Goal: Task Accomplishment & Management: Complete application form

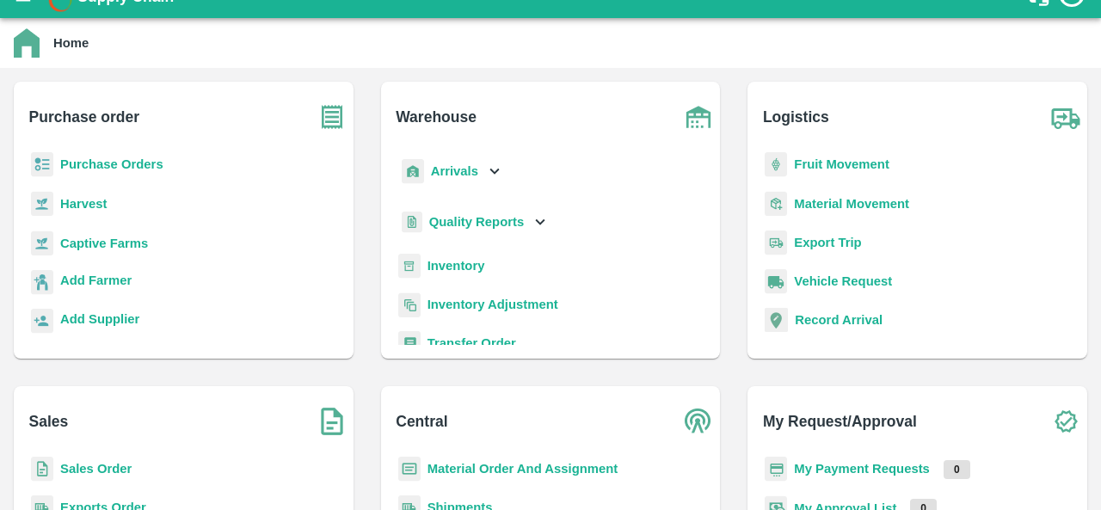
scroll to position [26, 0]
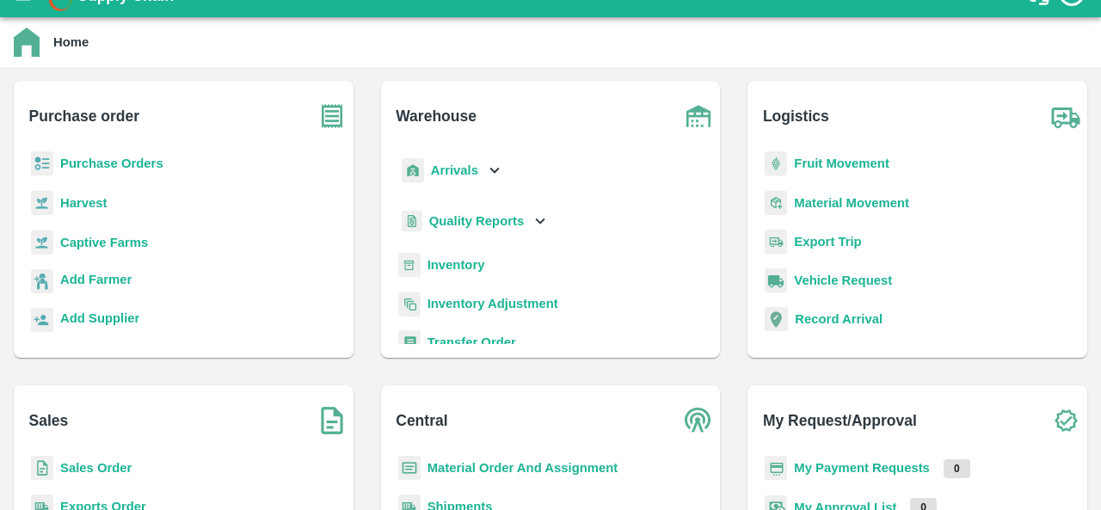
click at [96, 459] on p "Sales Order" at bounding box center [95, 468] width 71 height 19
click at [96, 464] on b "Sales Order" at bounding box center [95, 468] width 71 height 14
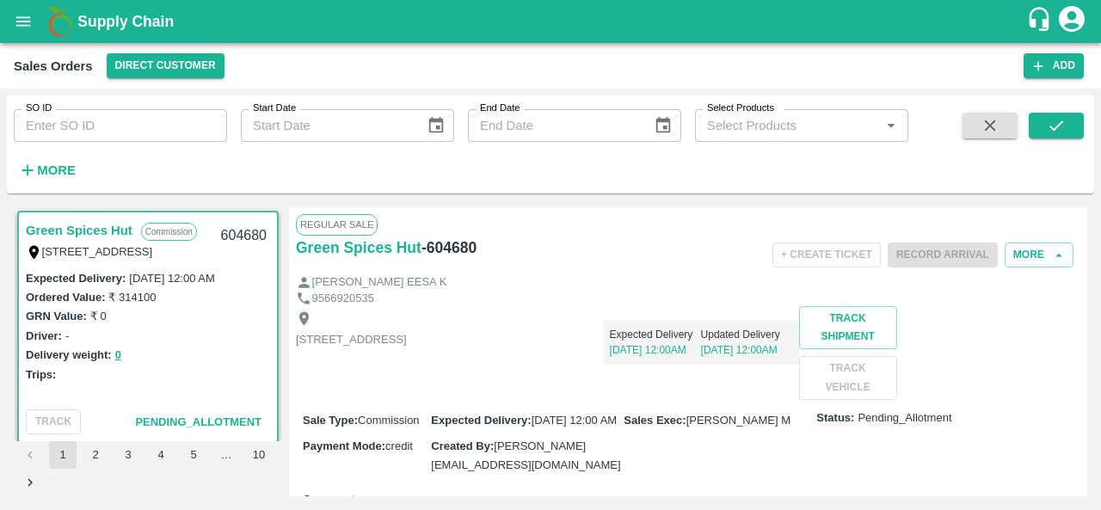
click at [76, 130] on input "SO ID" at bounding box center [120, 125] width 213 height 33
paste input "604575"
click at [1071, 109] on div "SO ID 604575 SO ID Start Date Start Date End Date End Date Select Products Sele…" at bounding box center [551, 144] width 1088 height 84
click at [1066, 121] on button "submit" at bounding box center [1056, 126] width 55 height 26
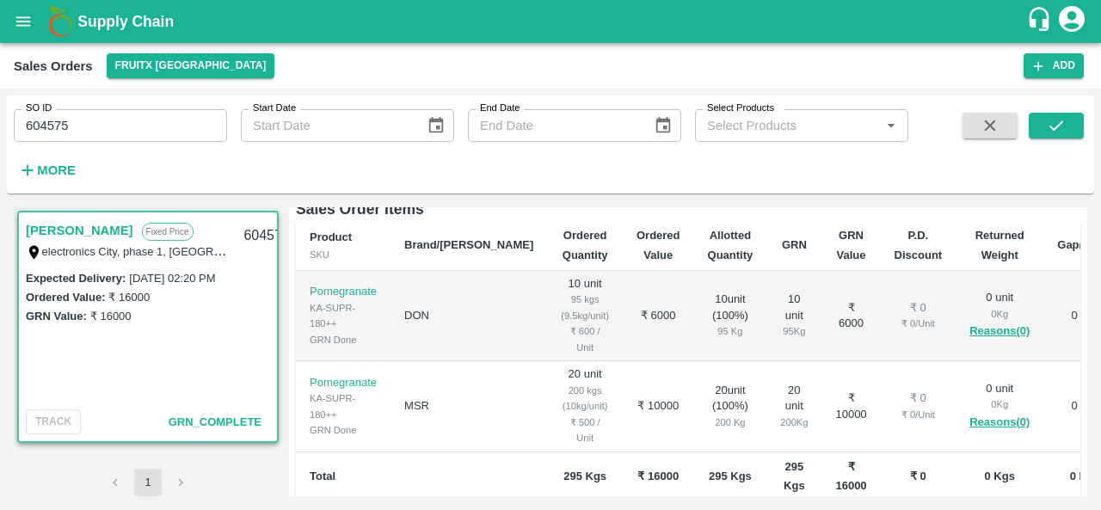
scroll to position [298, 0]
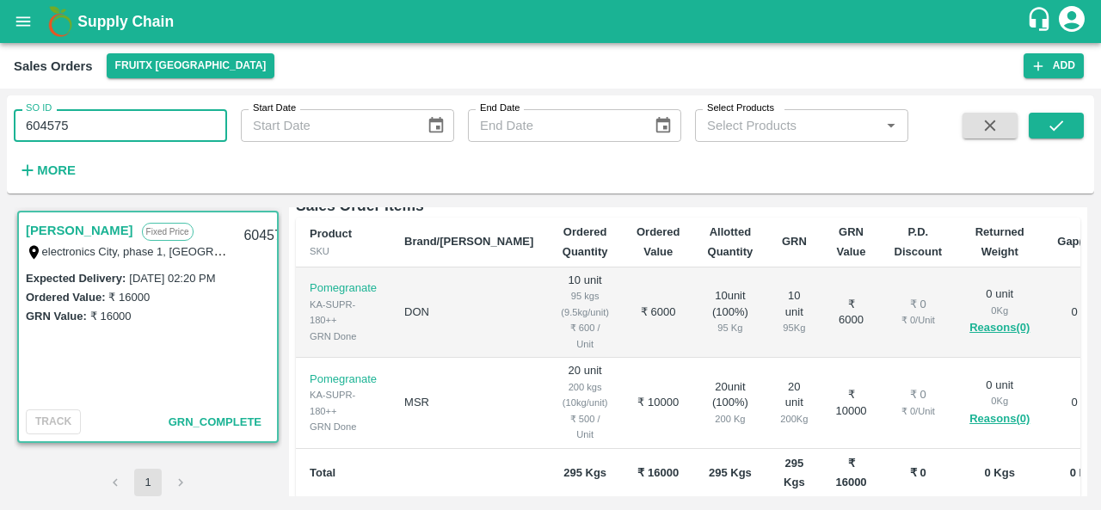
drag, startPoint x: 72, startPoint y: 120, endPoint x: 0, endPoint y: 139, distance: 74.9
click at [0, 139] on div "SO ID 604575 SO ID Start Date Start Date End Date End Date Select Products Sele…" at bounding box center [550, 300] width 1101 height 422
paste input "text"
click at [1071, 130] on button "submit" at bounding box center [1056, 126] width 55 height 26
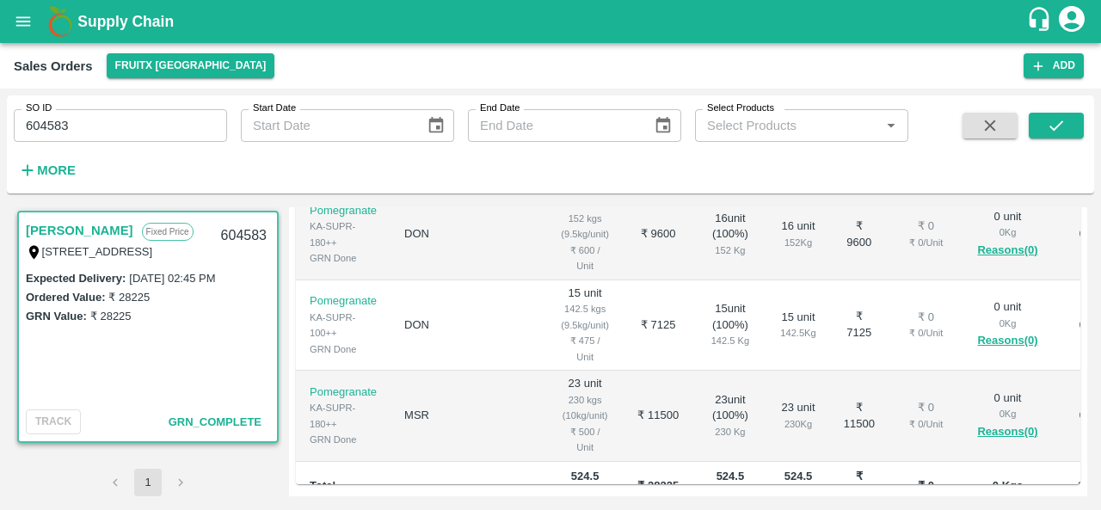
scroll to position [361, 0]
drag, startPoint x: 79, startPoint y: 120, endPoint x: 0, endPoint y: 118, distance: 79.2
click at [0, 118] on div "SO ID 604583 SO ID Start Date Start Date End Date End Date Select Products Sele…" at bounding box center [550, 300] width 1101 height 422
paste input "text"
click at [1060, 136] on button "submit" at bounding box center [1056, 126] width 55 height 26
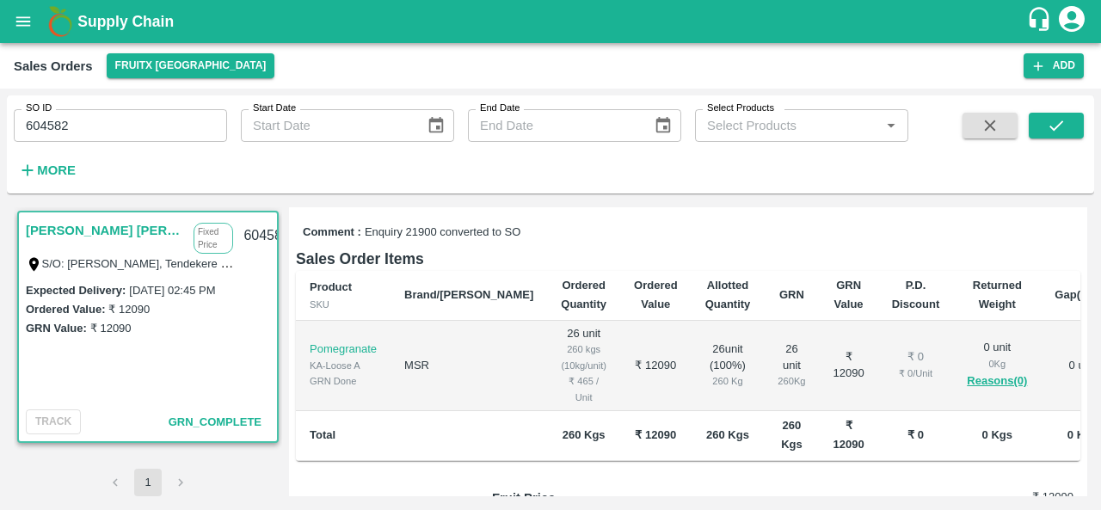
scroll to position [280, 0]
drag, startPoint x: 90, startPoint y: 123, endPoint x: 0, endPoint y: 120, distance: 90.4
click at [0, 120] on div "SO ID 604582 SO ID Start Date Start Date End Date End Date Select Products Sele…" at bounding box center [550, 300] width 1101 height 422
paste input "text"
type input "604632"
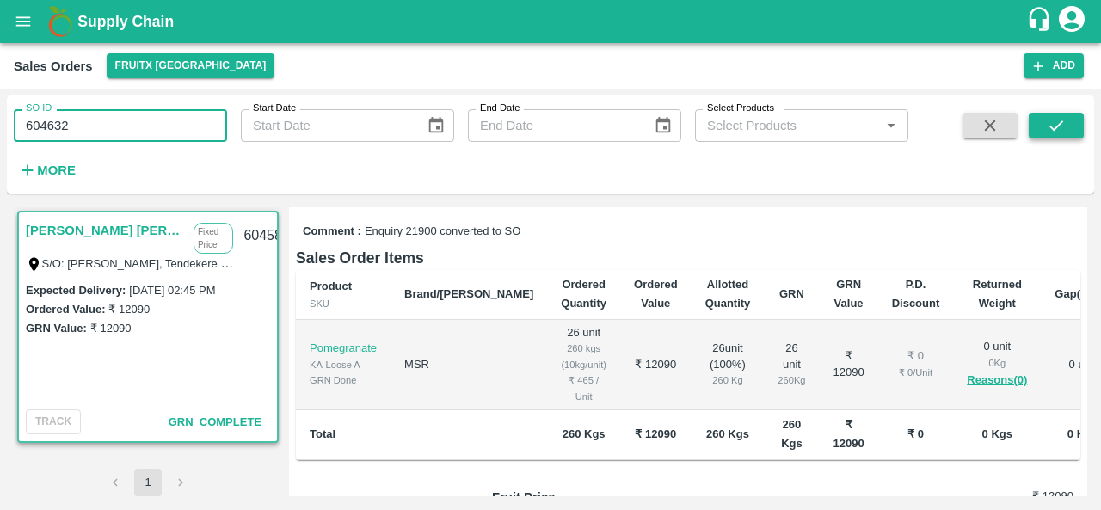
click at [1064, 133] on icon "submit" at bounding box center [1056, 125] width 19 height 19
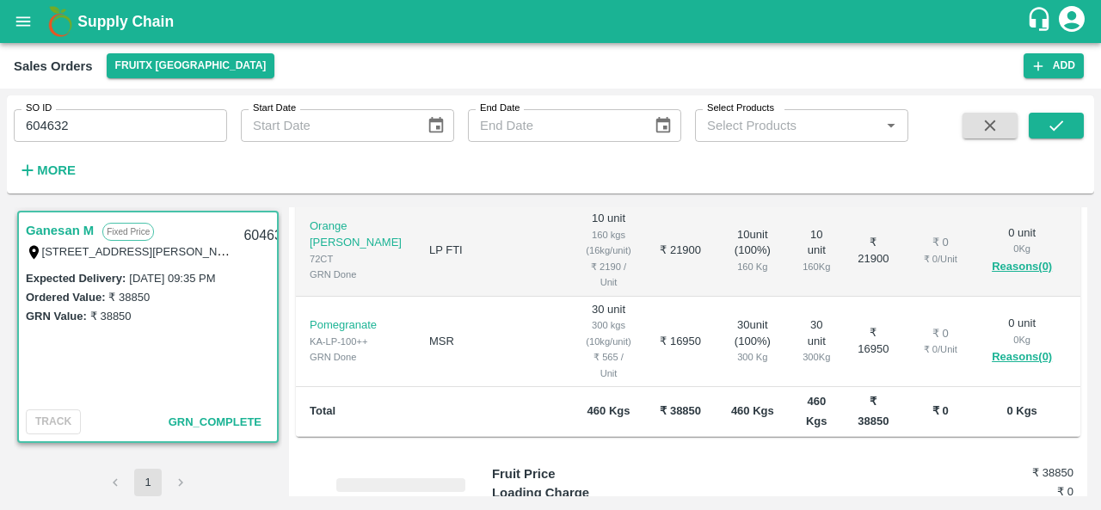
scroll to position [342, 0]
click at [592, 46] on div "Sales Orders FruitX Bangalore Add" at bounding box center [550, 66] width 1101 height 46
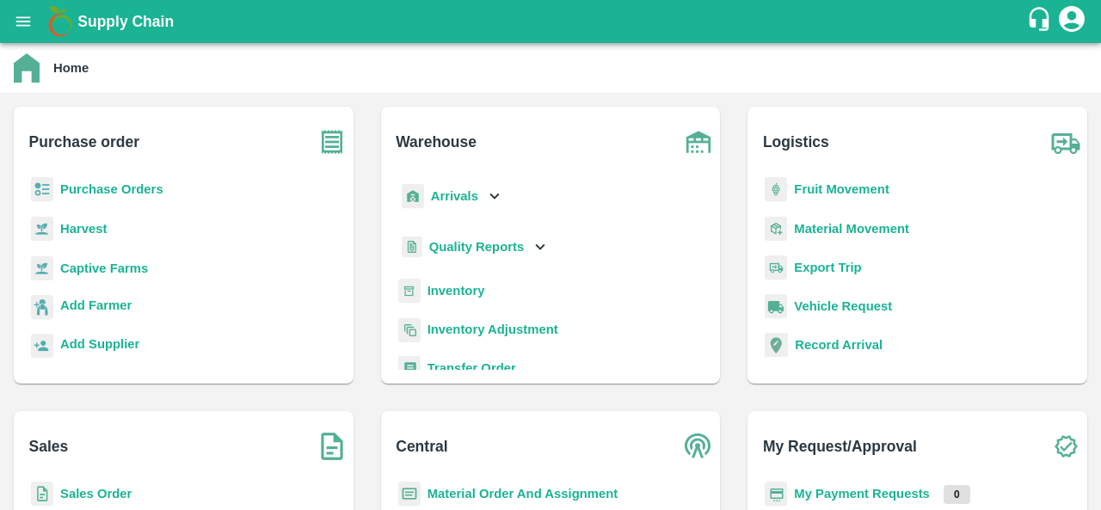
click at [127, 187] on b "Purchase Orders" at bounding box center [111, 189] width 103 height 14
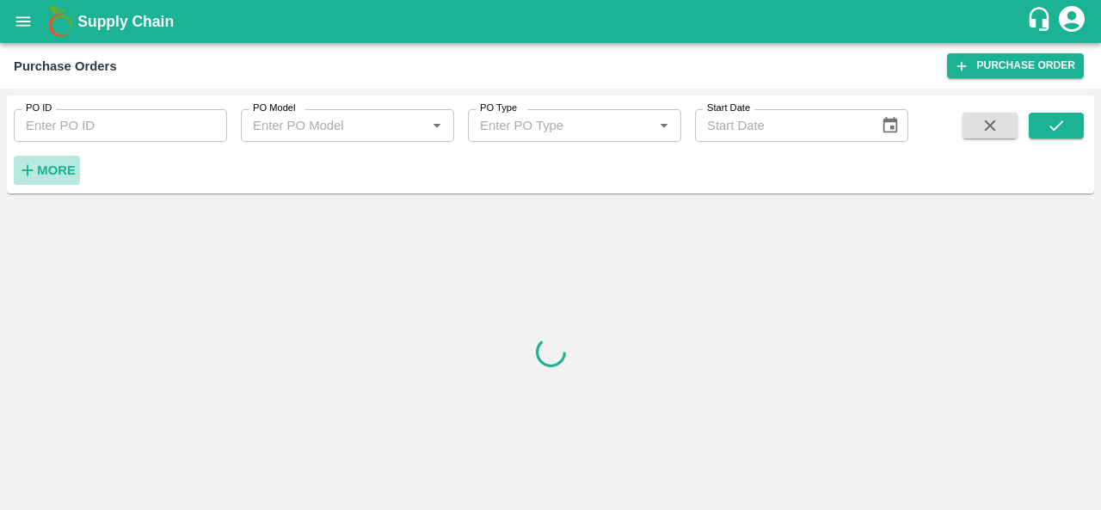
click at [53, 172] on strong "More" at bounding box center [56, 170] width 39 height 14
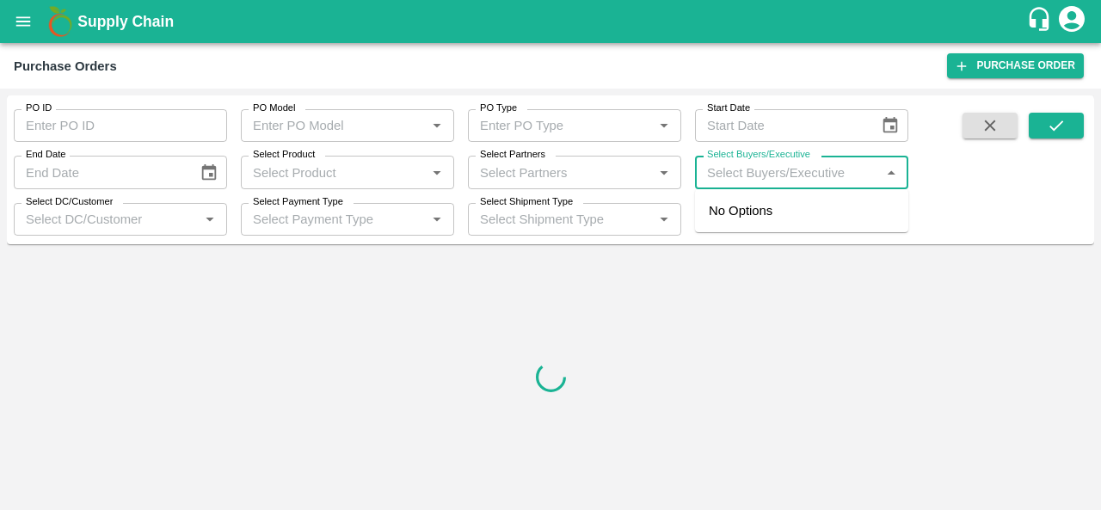
click at [760, 170] on input "Select Buyers/Executive" at bounding box center [787, 172] width 175 height 22
type input "THE"
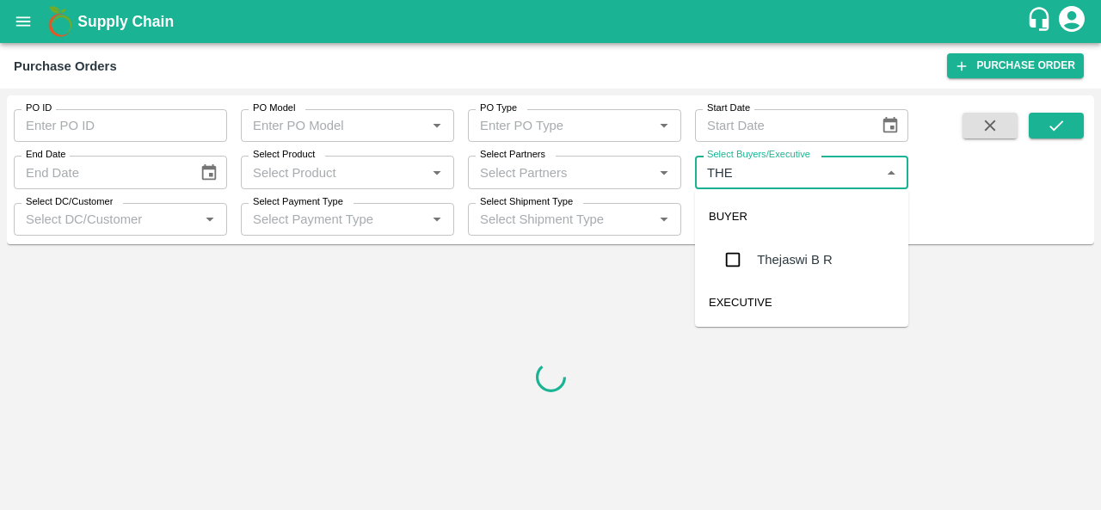
click at [778, 251] on div "Thejaswi B R" at bounding box center [794, 259] width 75 height 19
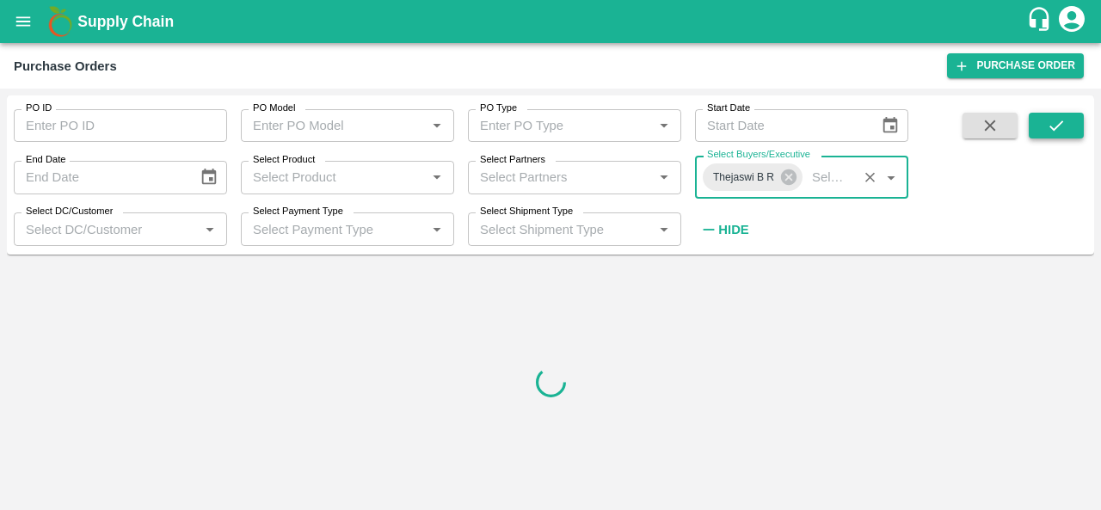
click at [1076, 116] on button "submit" at bounding box center [1056, 126] width 55 height 26
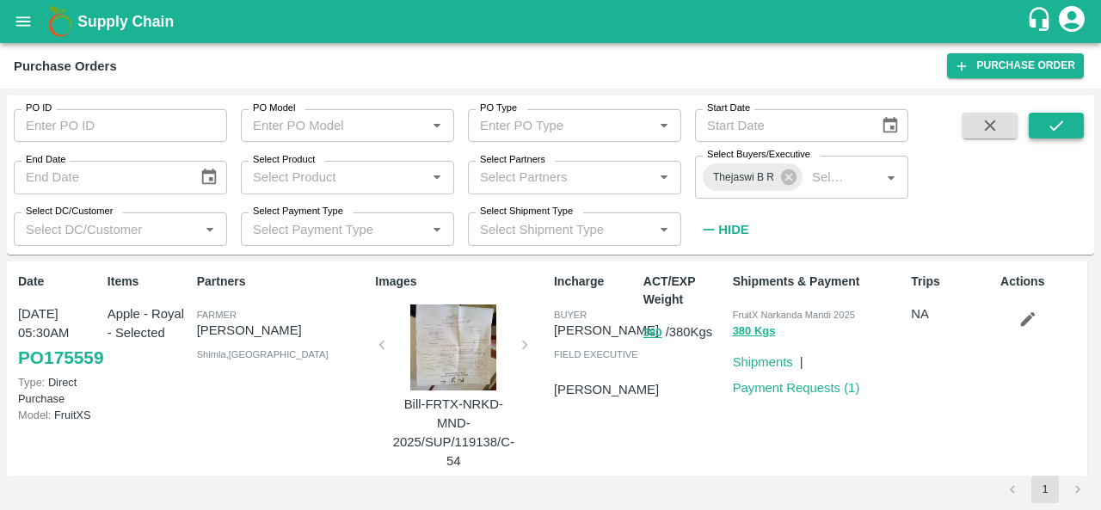
click at [1062, 124] on icon "submit" at bounding box center [1056, 125] width 19 height 19
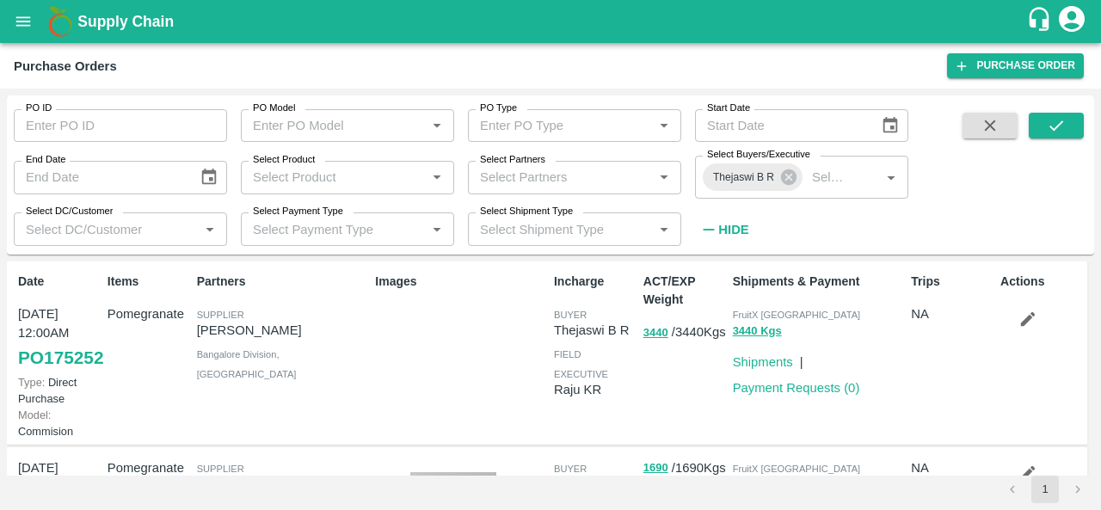
click at [38, 373] on link "PO 175252" at bounding box center [60, 357] width 85 height 31
click at [1064, 126] on icon "submit" at bounding box center [1056, 125] width 19 height 19
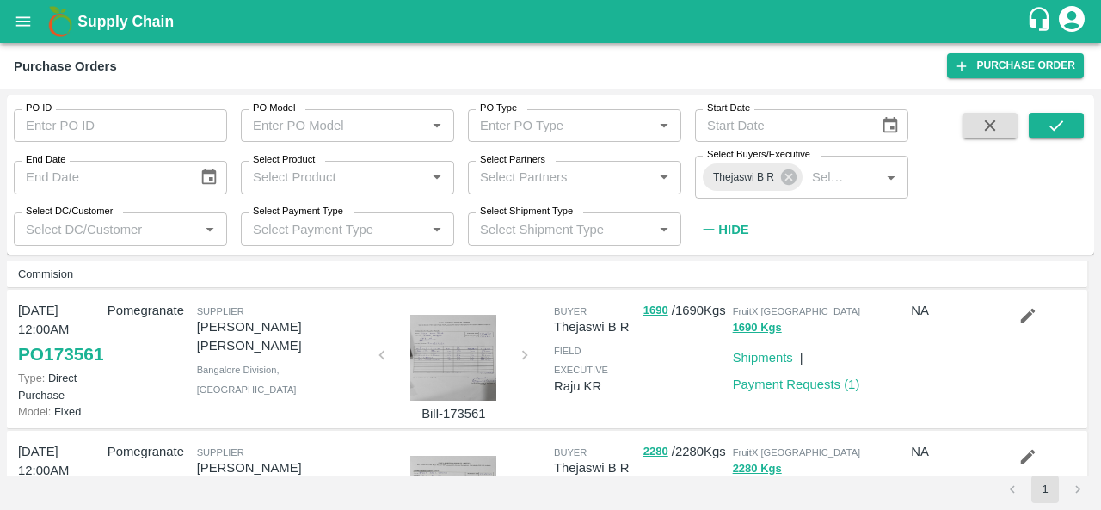
scroll to position [141, 0]
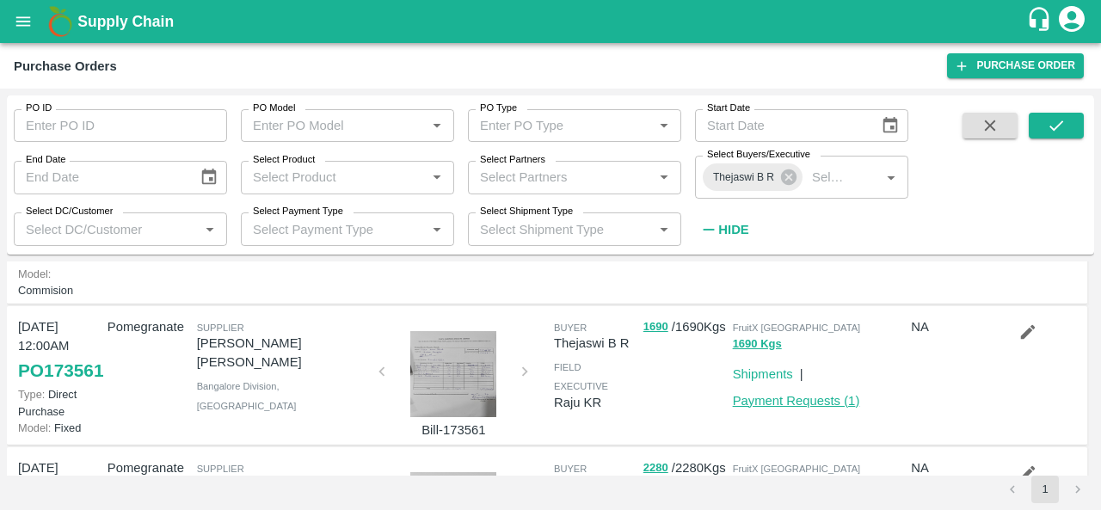
click at [785, 408] on link "Payment Requests ( 1 )" at bounding box center [796, 401] width 127 height 14
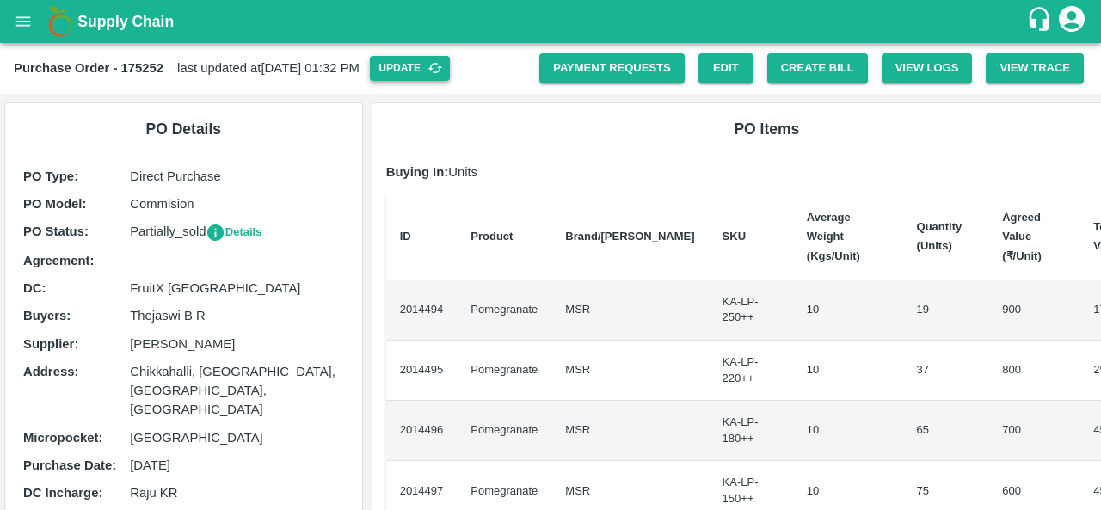
click at [446, 65] on button "Update" at bounding box center [410, 68] width 80 height 25
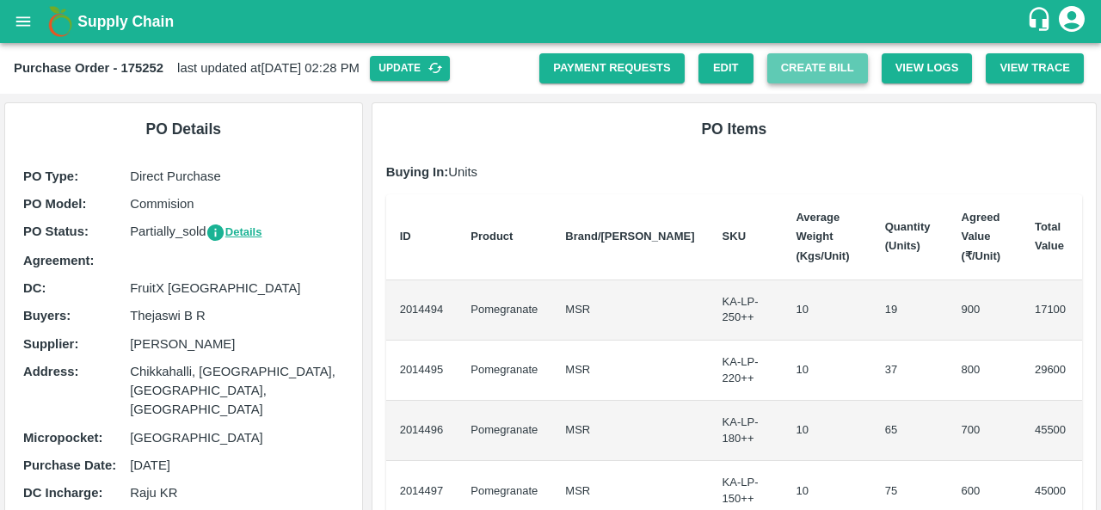
click at [812, 71] on button "Create Bill" at bounding box center [818, 68] width 101 height 30
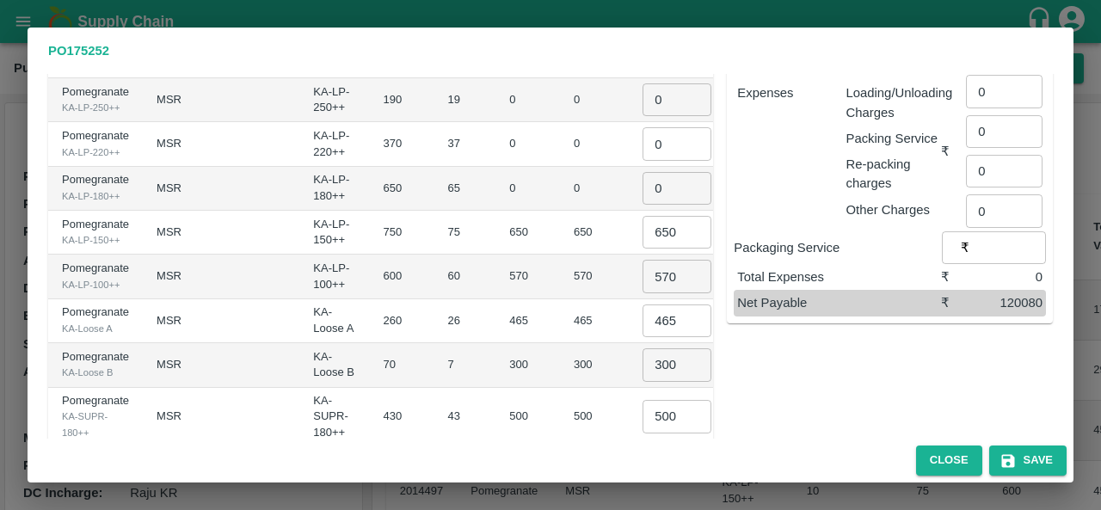
scroll to position [232, 0]
click at [643, 318] on input "465" at bounding box center [677, 321] width 69 height 33
type input "475"
click at [643, 277] on input "570" at bounding box center [677, 277] width 69 height 33
type input "575"
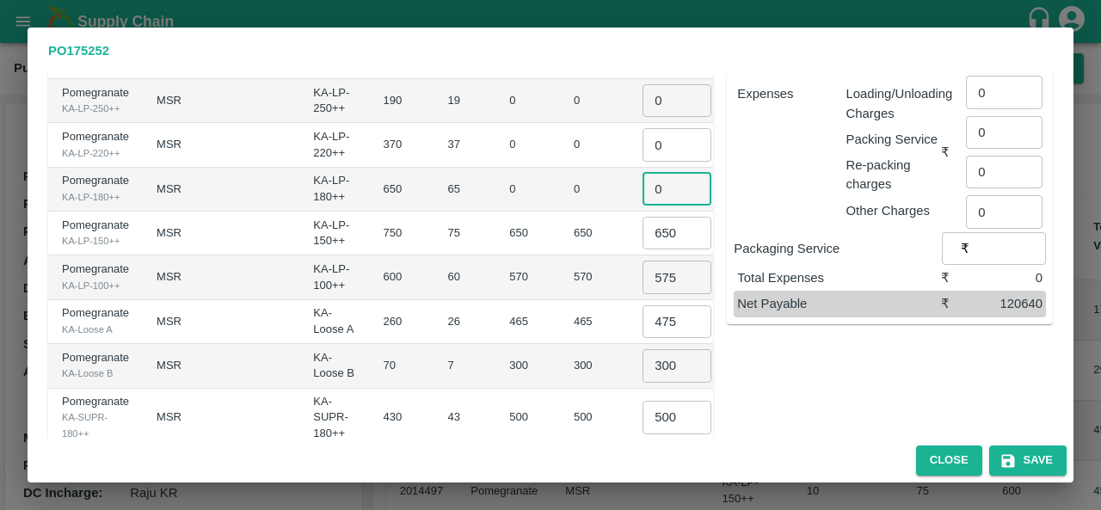
click at [643, 188] on input "0" at bounding box center [677, 189] width 69 height 33
click at [643, 185] on input "0750" at bounding box center [677, 189] width 69 height 33
type input "750"
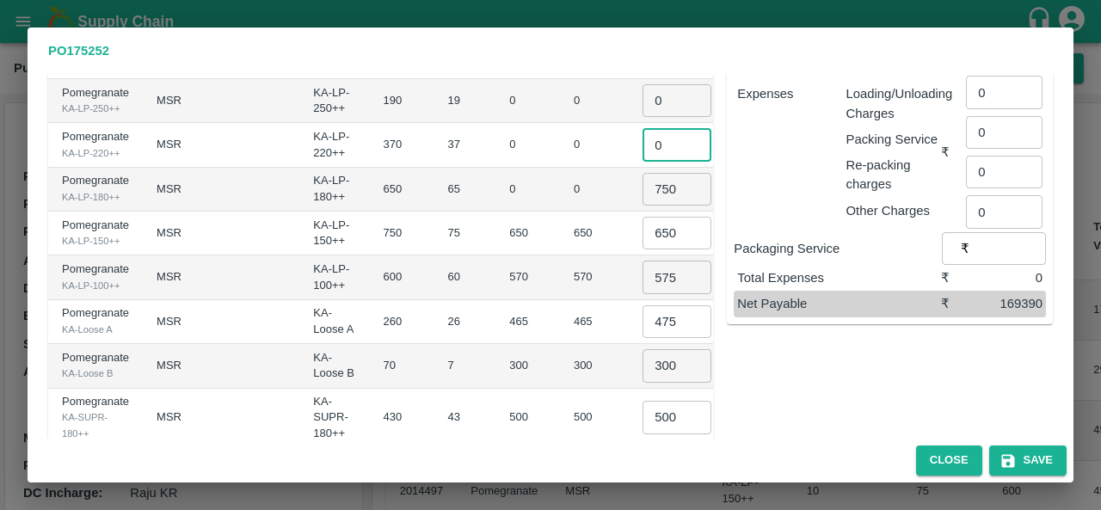
click at [643, 141] on input "0" at bounding box center [677, 144] width 69 height 33
type input "850"
click at [643, 99] on input "0" at bounding box center [677, 100] width 69 height 33
type input "950"
click at [560, 151] on td "0" at bounding box center [594, 145] width 69 height 44
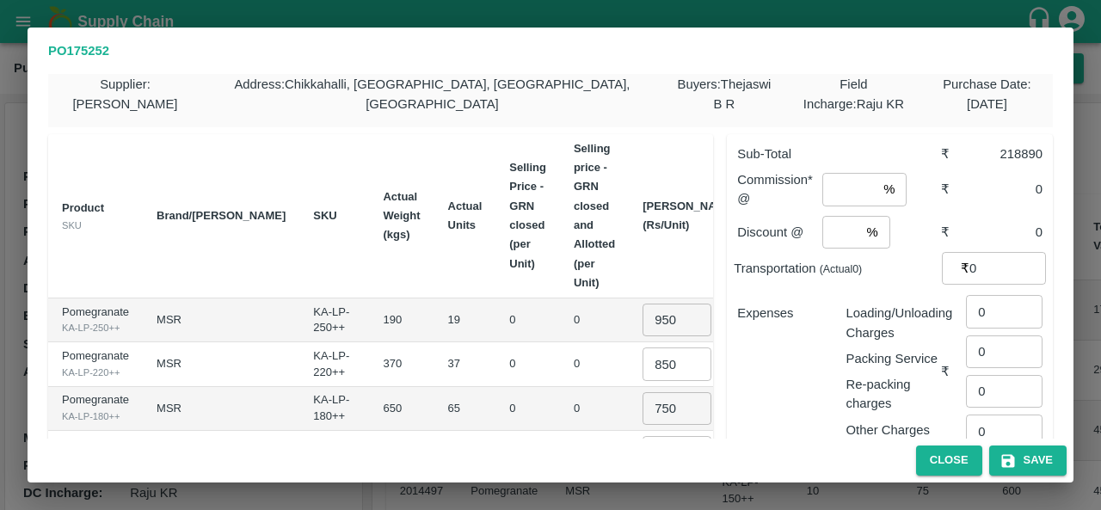
scroll to position [12, 0]
click at [843, 200] on input "number" at bounding box center [850, 190] width 54 height 33
type input "6"
click at [847, 244] on input "number" at bounding box center [842, 233] width 38 height 33
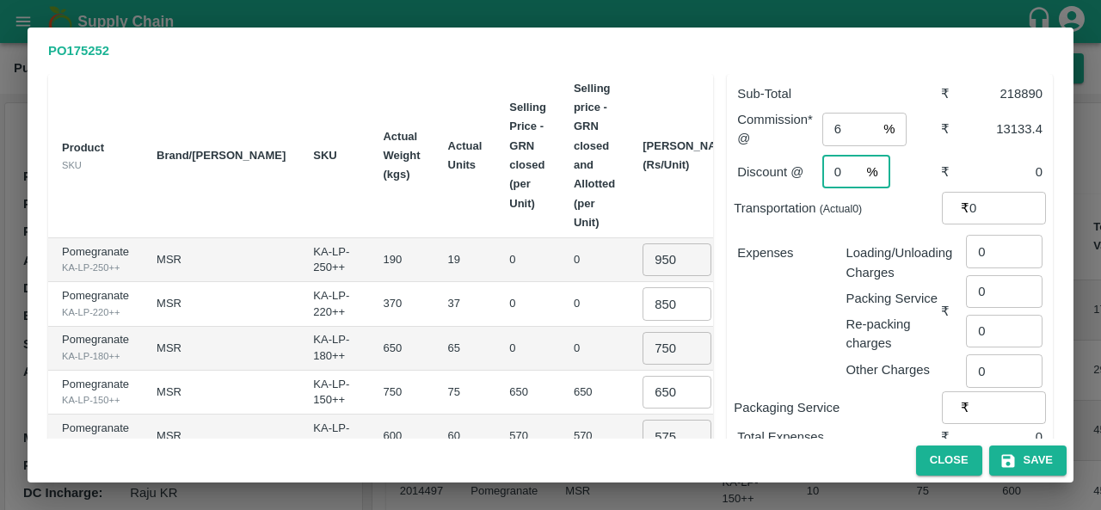
scroll to position [76, 0]
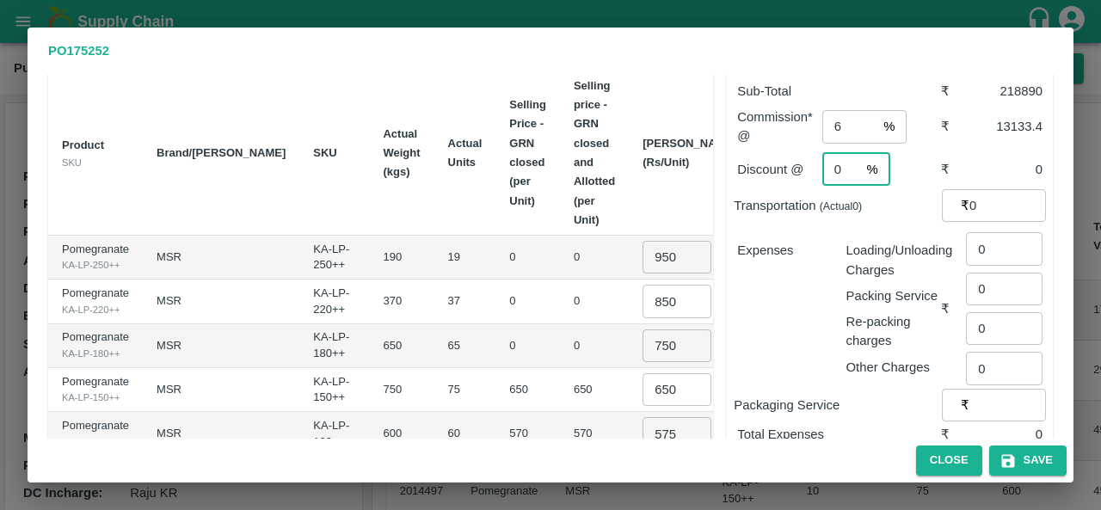
type input "0"
click at [841, 130] on input "6" at bounding box center [850, 126] width 54 height 33
type input "5"
click at [996, 256] on input "0" at bounding box center [1004, 248] width 77 height 33
type input "-1"
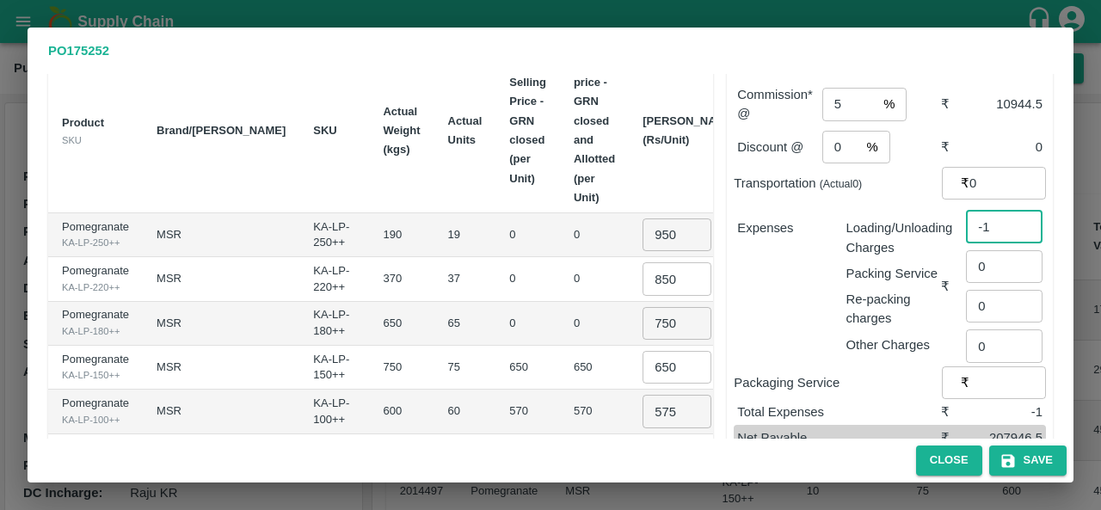
scroll to position [97, 0]
type input "1032"
click at [978, 307] on input "0" at bounding box center [1004, 307] width 77 height 33
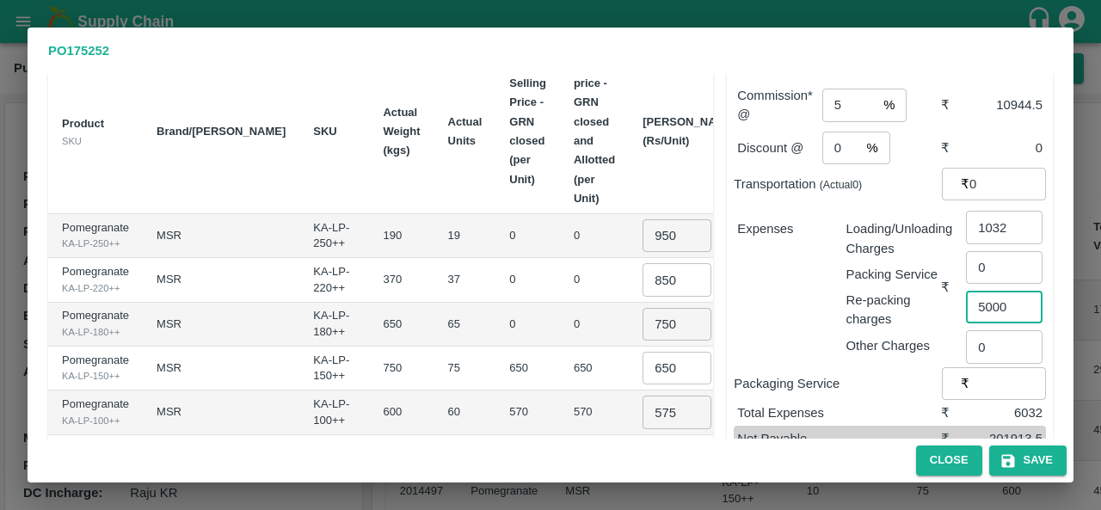
type input "5000"
click at [755, 287] on div "Expenses" at bounding box center [778, 281] width 108 height 150
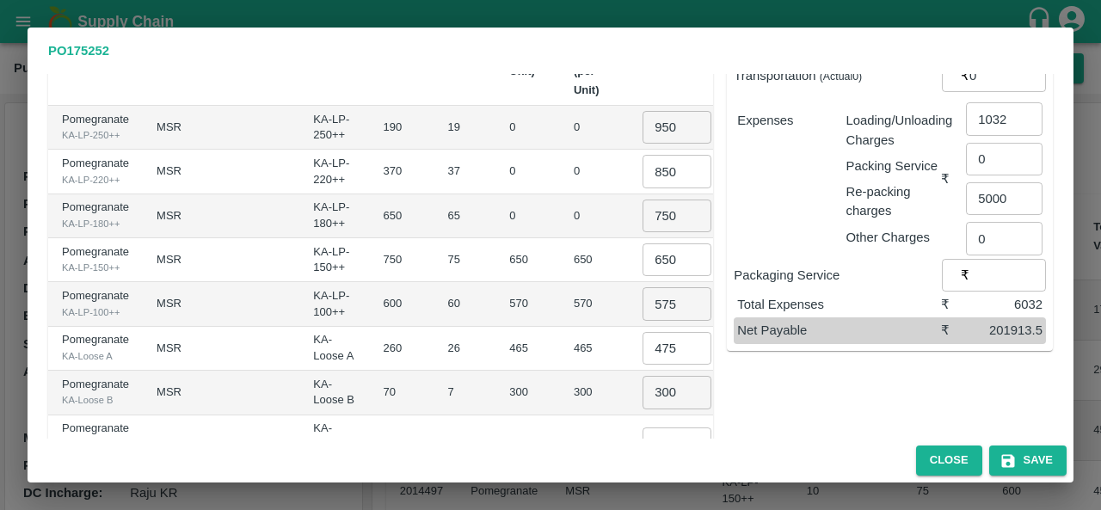
scroll to position [207, 0]
click at [1015, 466] on icon "button" at bounding box center [1008, 461] width 17 height 17
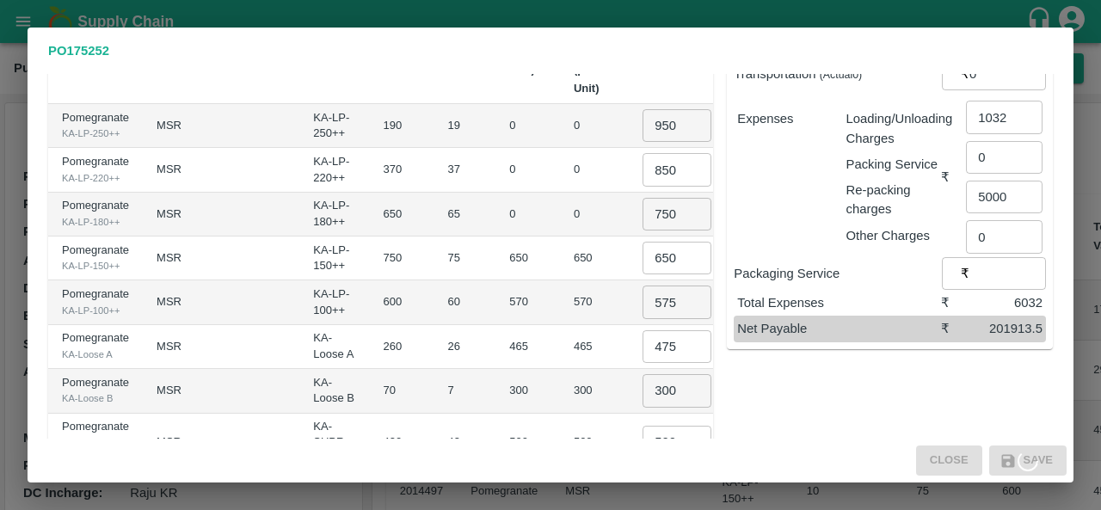
scroll to position [0, 0]
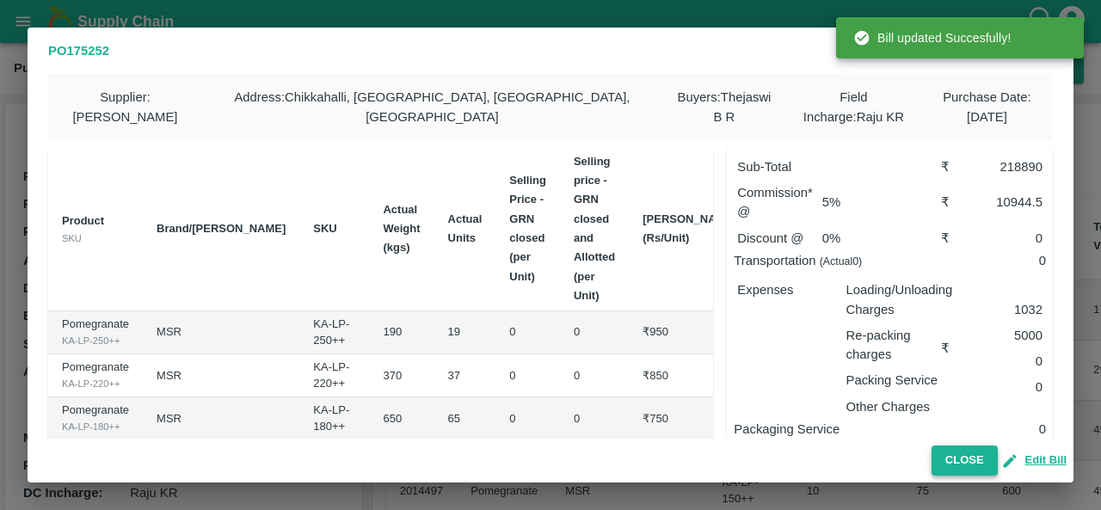
click at [961, 458] on button "Close" at bounding box center [965, 461] width 66 height 30
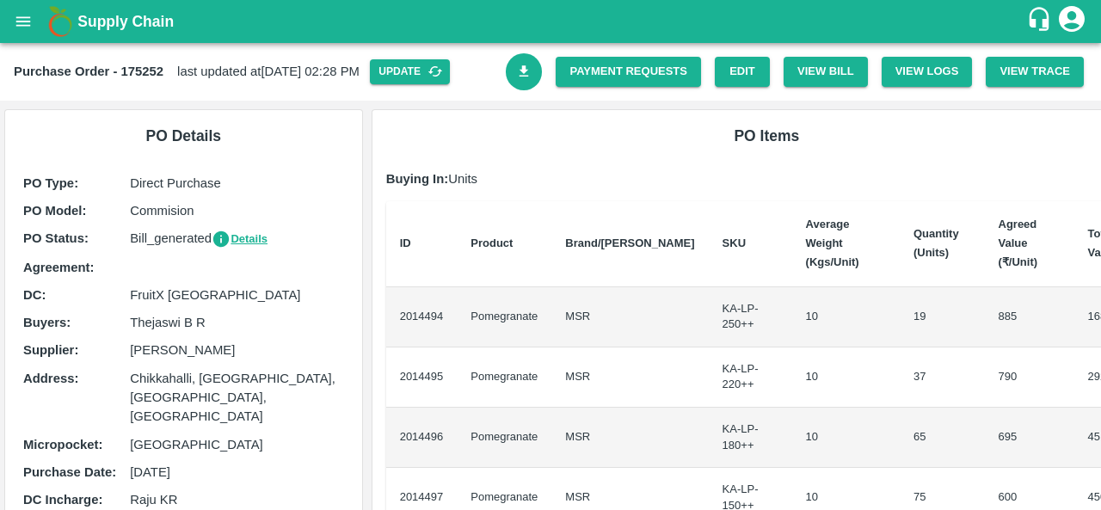
click at [516, 65] on icon "Download Bill" at bounding box center [524, 72] width 16 height 16
click at [633, 66] on link "Payment Requests" at bounding box center [628, 72] width 145 height 30
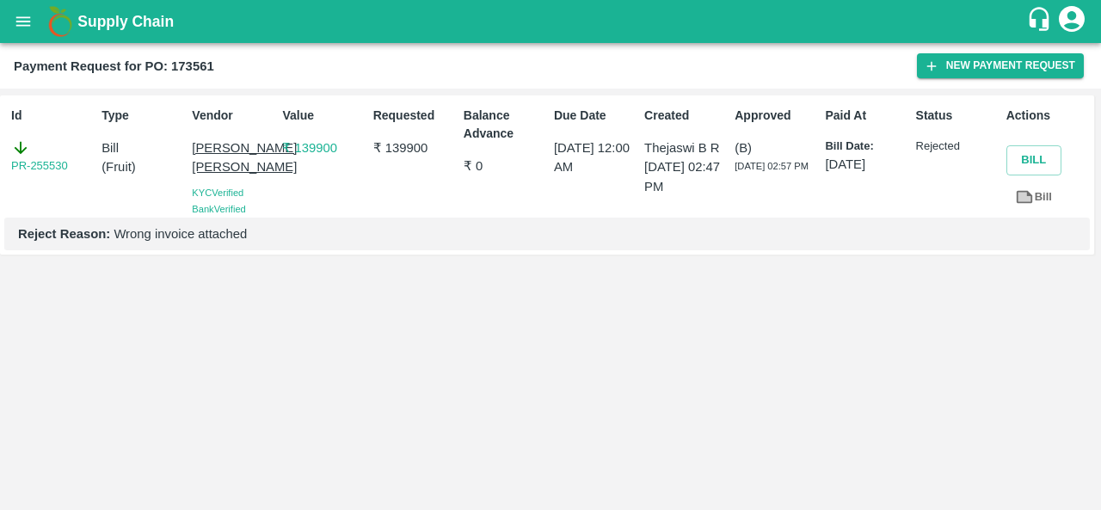
click at [1019, 199] on icon at bounding box center [1025, 197] width 16 height 13
click at [30, 164] on link "PR-255530" at bounding box center [39, 165] width 57 height 17
click at [59, 166] on link "PR-255530" at bounding box center [39, 165] width 57 height 17
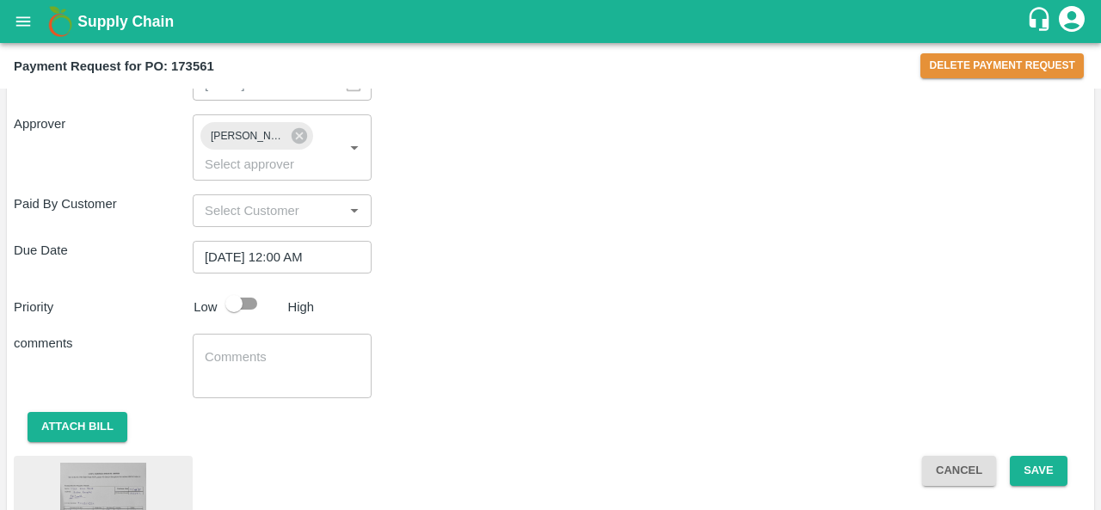
scroll to position [887, 0]
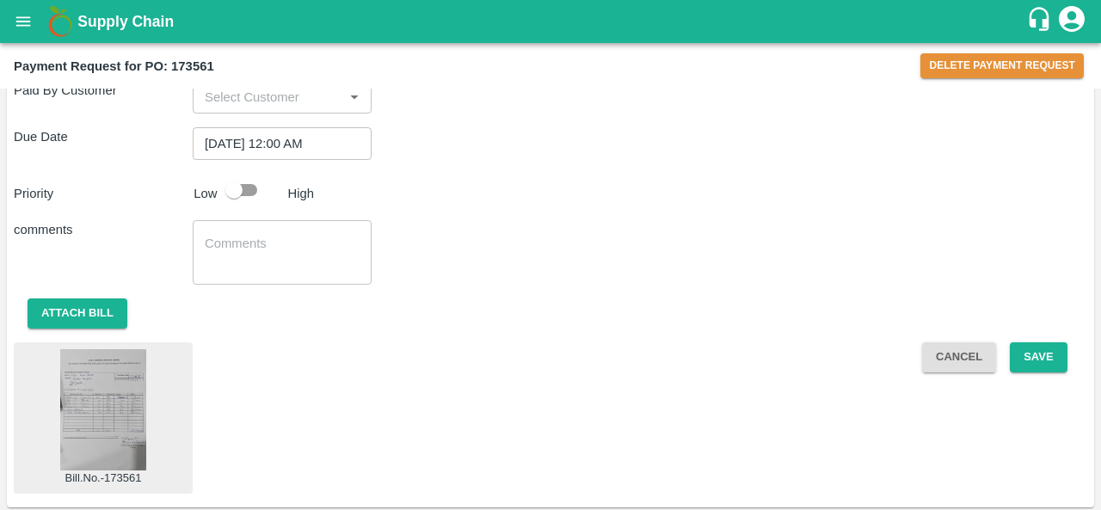
click at [73, 403] on img at bounding box center [103, 409] width 86 height 121
click at [1039, 352] on button "Save" at bounding box center [1038, 357] width 57 height 30
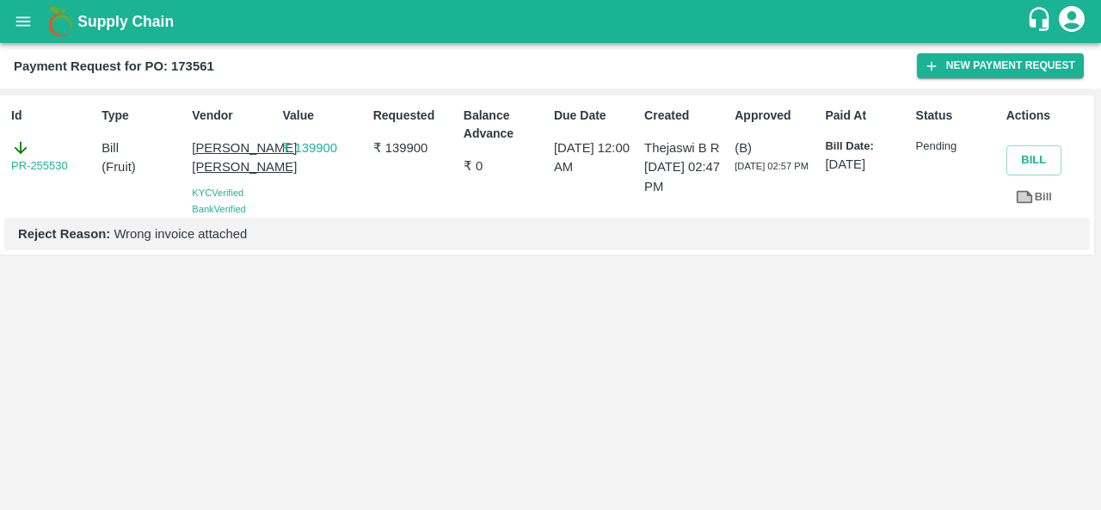
click at [29, 35] on button "open drawer" at bounding box center [23, 22] width 40 height 40
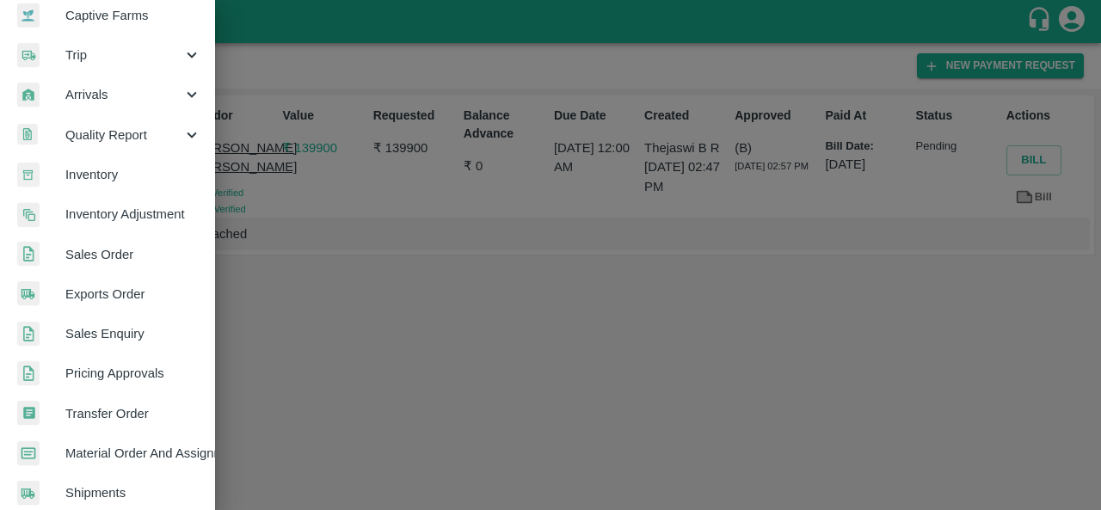
scroll to position [193, 0]
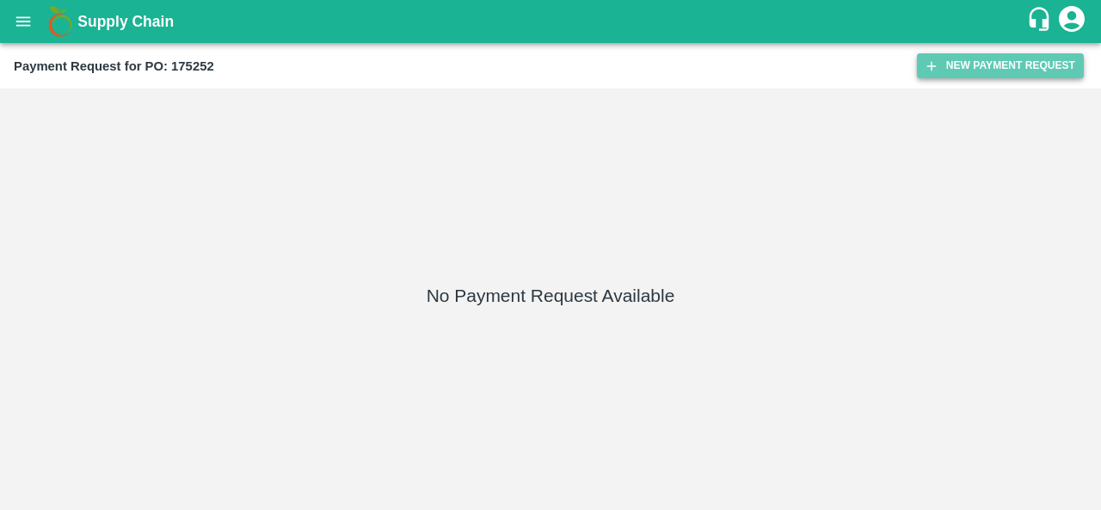
click at [987, 69] on button "New Payment Request" at bounding box center [1000, 65] width 167 height 25
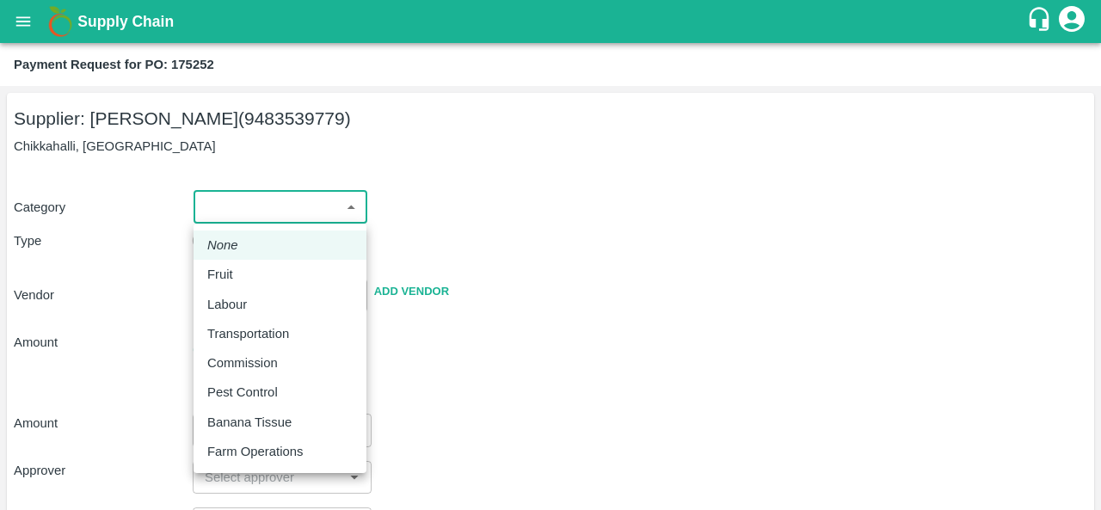
click at [258, 207] on body "Supply Chain Payment Request for PO: 175252 Supplier: KRISHNAPPA MADHUSUDHAN (9…" at bounding box center [550, 255] width 1101 height 510
click at [248, 273] on div "Fruit" at bounding box center [279, 274] width 145 height 19
type input "1"
type input "KRISHNAPPA MADHUSUDHAN - 9483539779(Supplier)"
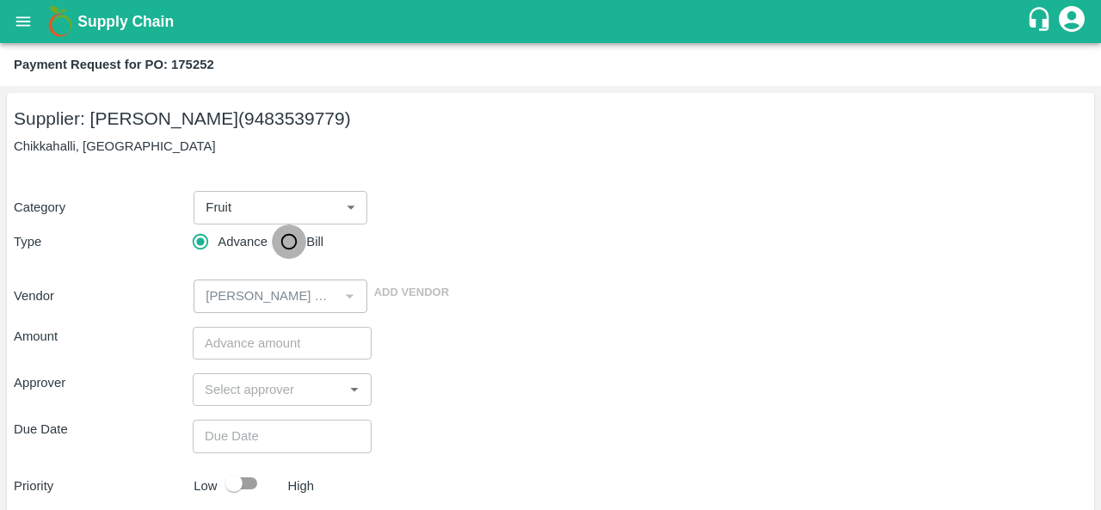
click at [303, 238] on input "Bill" at bounding box center [289, 242] width 34 height 34
radio input "true"
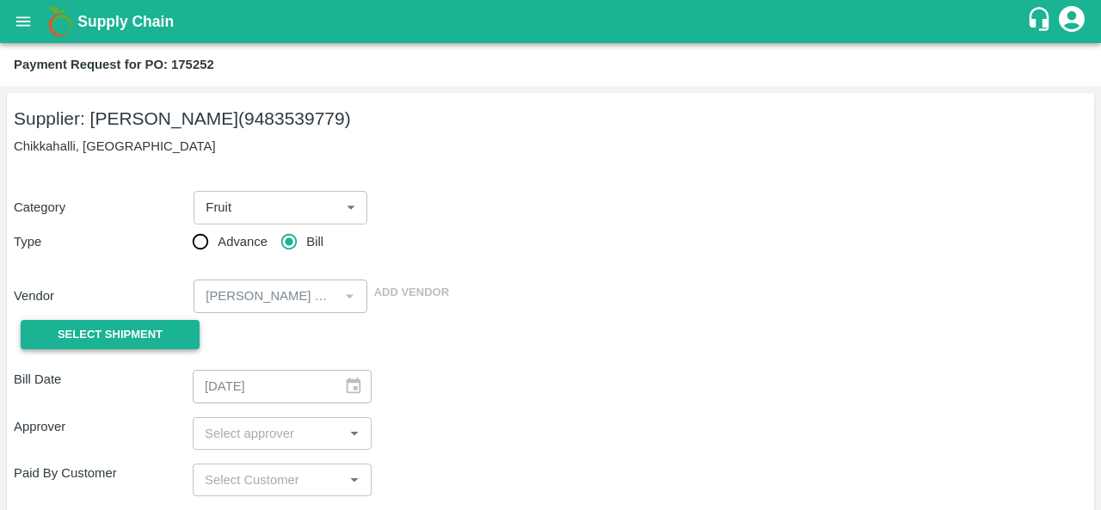
click at [100, 342] on span "Select Shipment" at bounding box center [110, 335] width 105 height 20
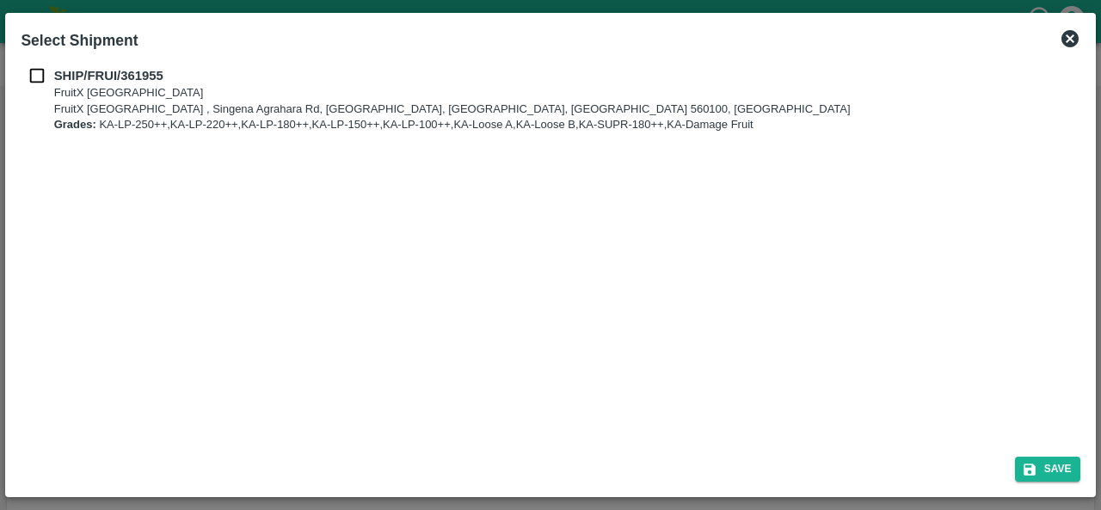
click at [40, 73] on input "checkbox" at bounding box center [37, 75] width 33 height 19
checkbox input "true"
click at [1034, 475] on icon "submit" at bounding box center [1030, 470] width 12 height 12
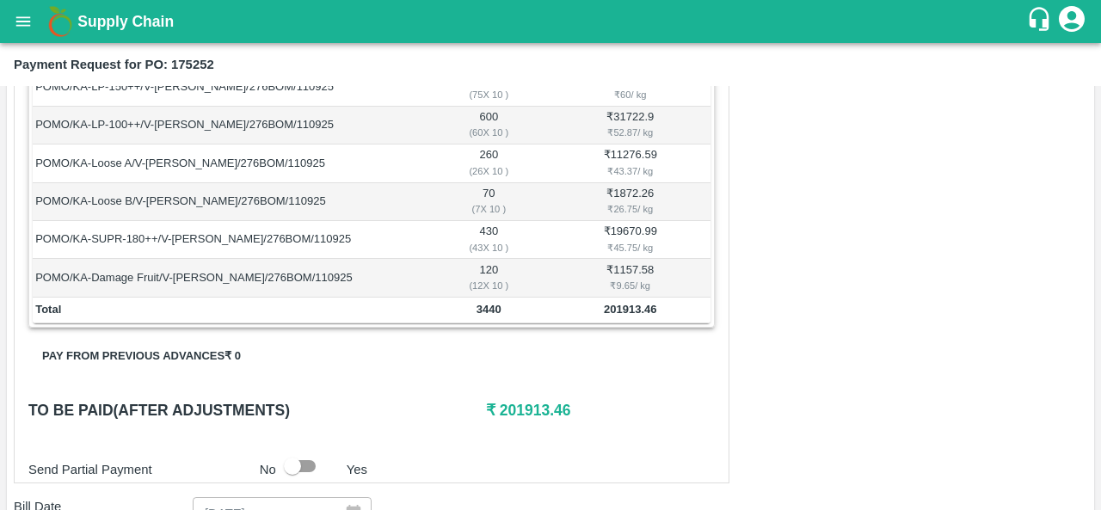
scroll to position [587, 0]
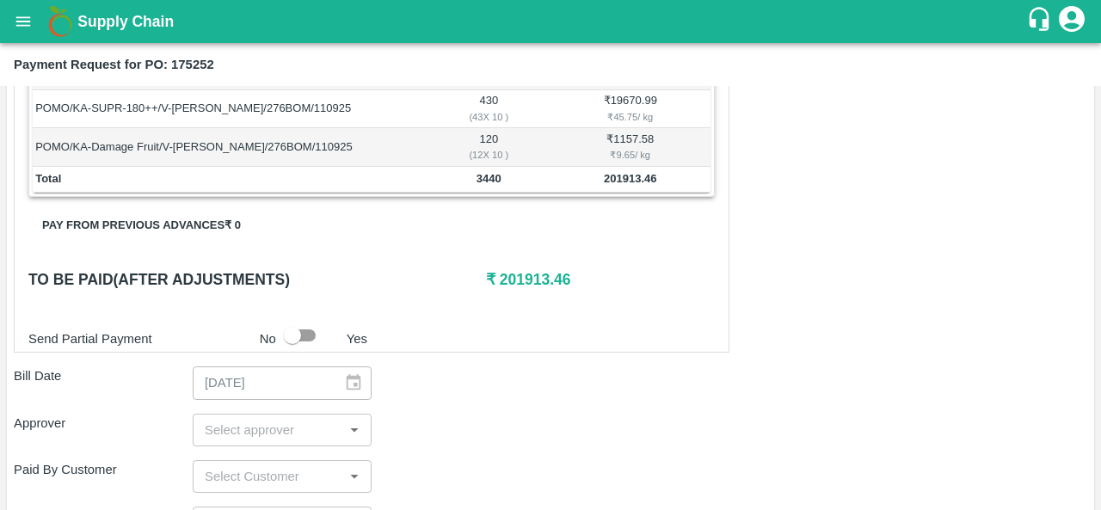
click at [237, 439] on div "​" at bounding box center [282, 430] width 179 height 33
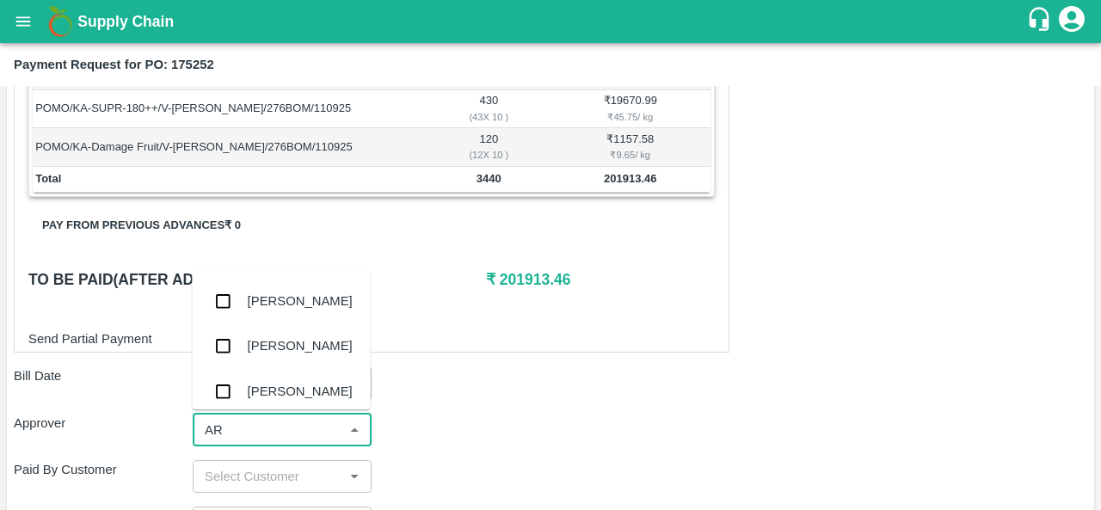
type input "A"
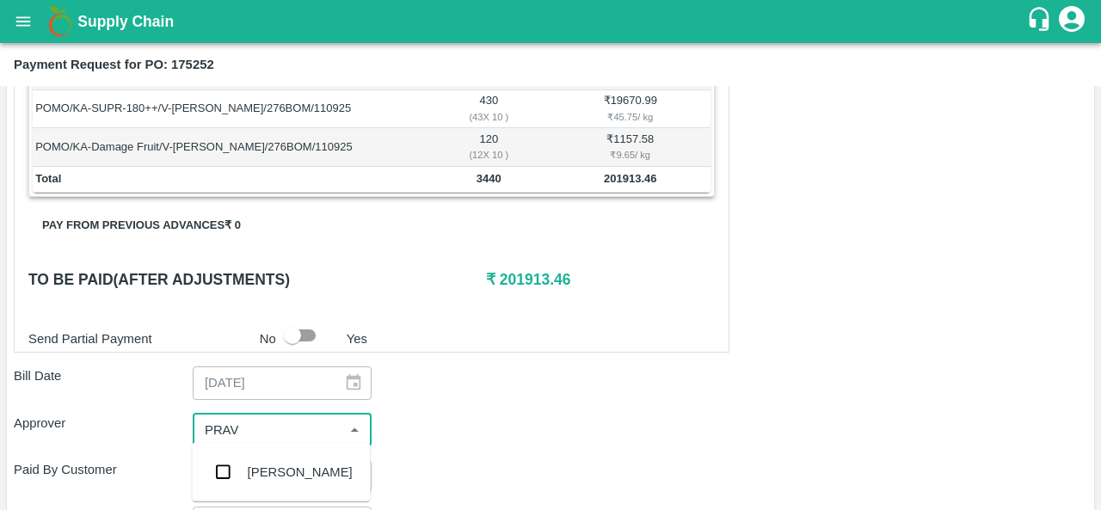
type input "PRAVE"
click at [257, 470] on div "[PERSON_NAME]" at bounding box center [300, 472] width 105 height 19
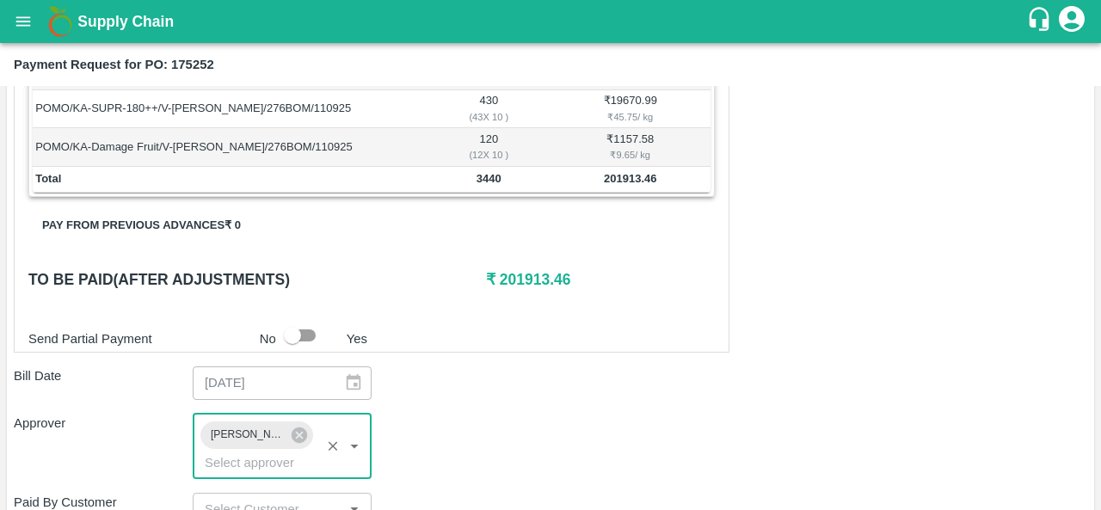
click at [473, 402] on div "Shipment - SHIP/FRUI/361955 Lots (Labels) Weight (Kgs) Total Price (₹) POMO/KA-…" at bounding box center [551, 276] width 1074 height 1015
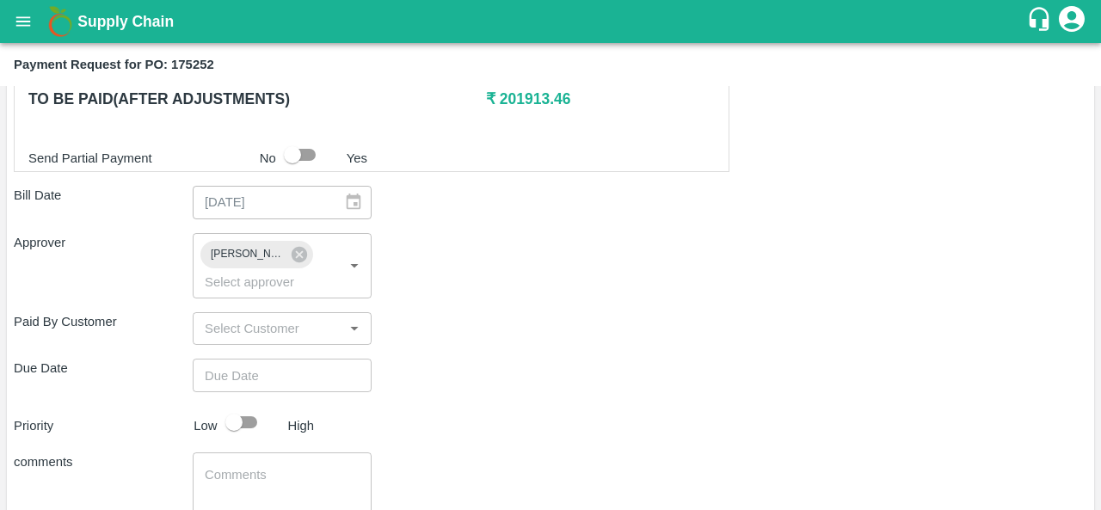
scroll to position [773, 0]
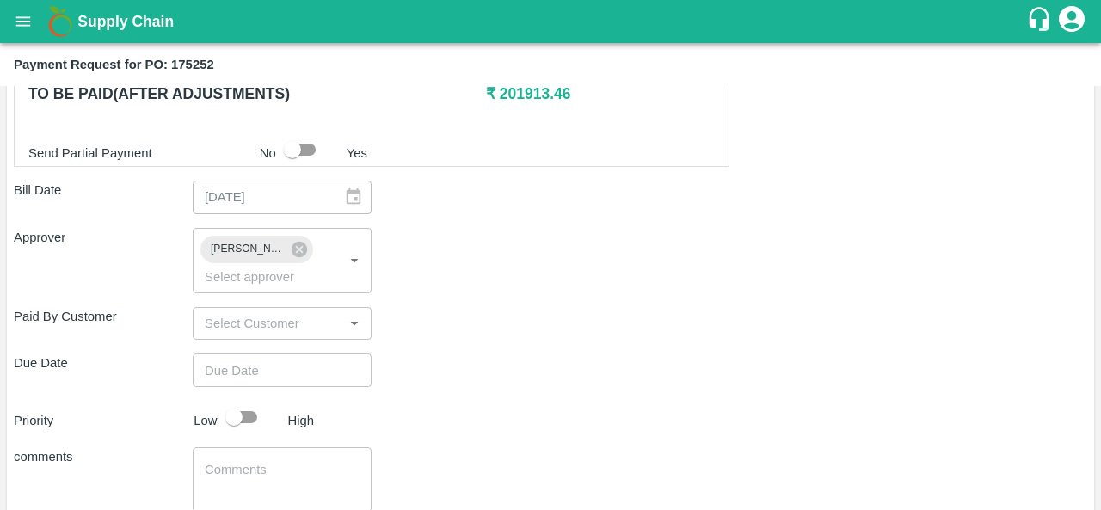
type input "DD/MM/YYYY hh:mm aa"
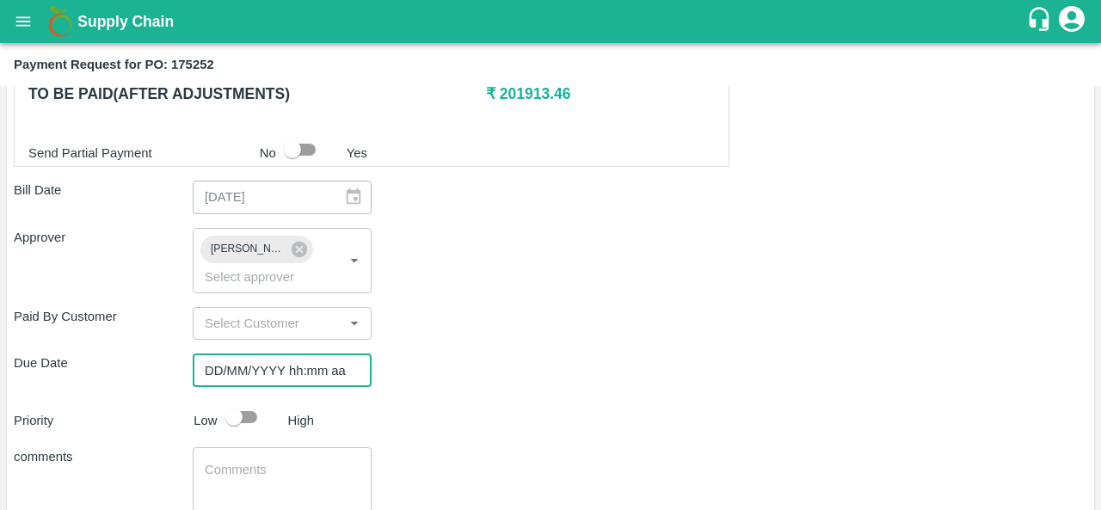
click at [307, 364] on input "DD/MM/YYYY hh:mm aa" at bounding box center [276, 370] width 167 height 33
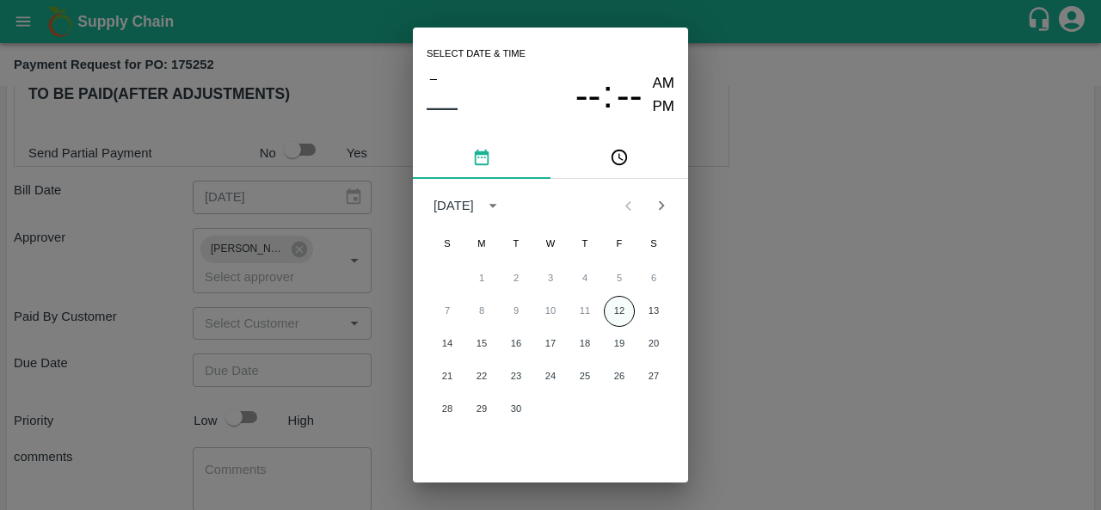
click at [618, 304] on button "12" at bounding box center [619, 311] width 31 height 31
type input "[DATE] 12:00 AM"
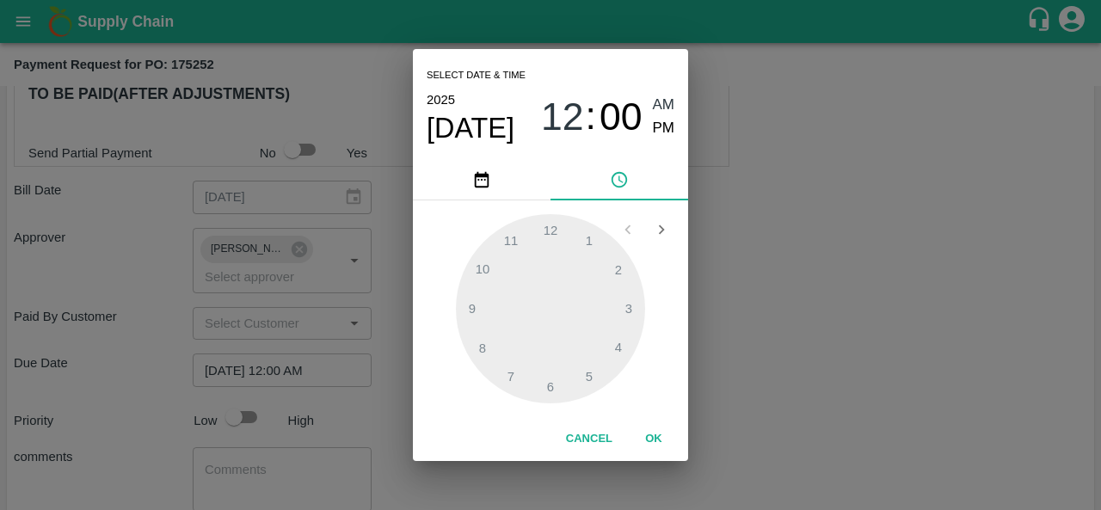
click at [788, 359] on div "Select date & time 2025 Sep 12 12 : 00 AM PM 1 2 3 4 5 6 7 8 9 10 11 12 Cancel …" at bounding box center [550, 255] width 1101 height 510
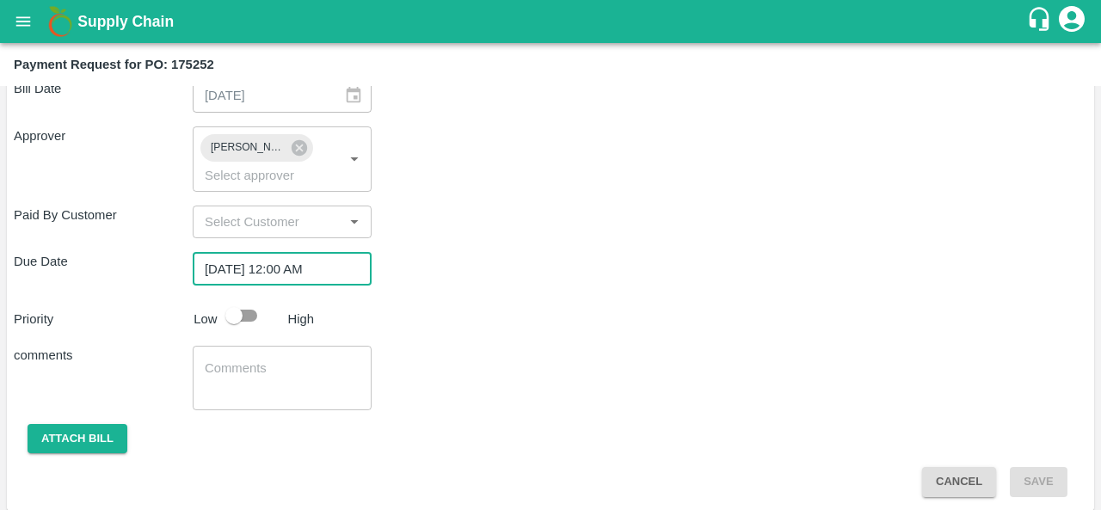
scroll to position [876, 0]
click at [237, 311] on input "checkbox" at bounding box center [234, 314] width 98 height 33
checkbox input "true"
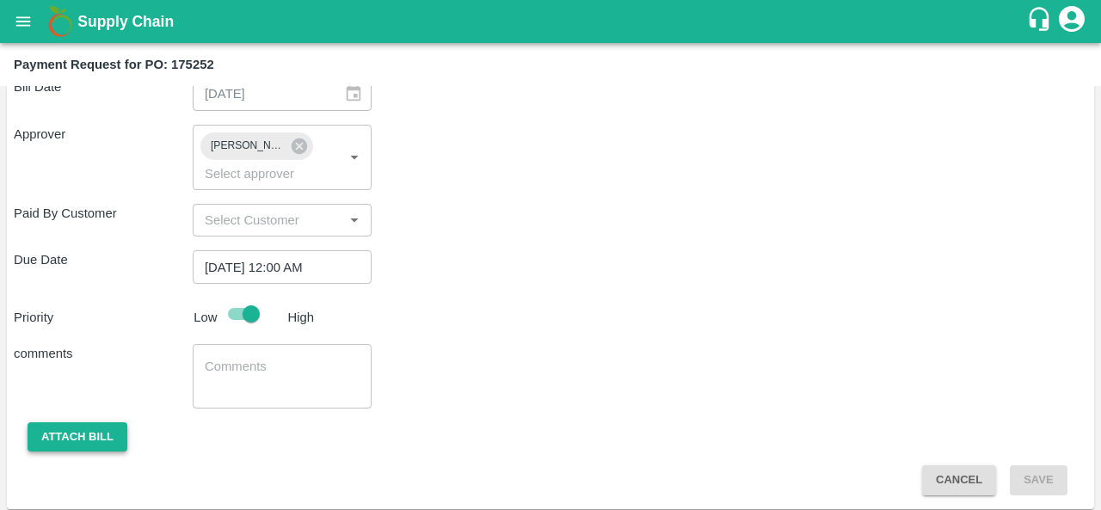
click at [81, 434] on button "Attach bill" at bounding box center [78, 437] width 100 height 30
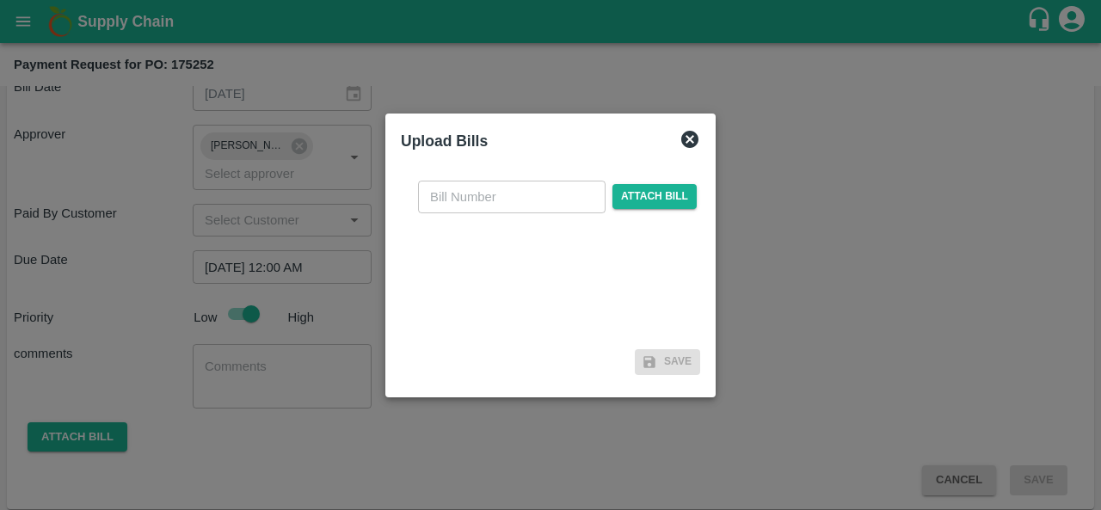
click at [487, 203] on input "text" at bounding box center [512, 197] width 188 height 33
type input "175252"
click at [621, 196] on span "Attach bill" at bounding box center [655, 196] width 84 height 25
click at [0, 0] on input "Attach bill" at bounding box center [0, 0] width 0 height 0
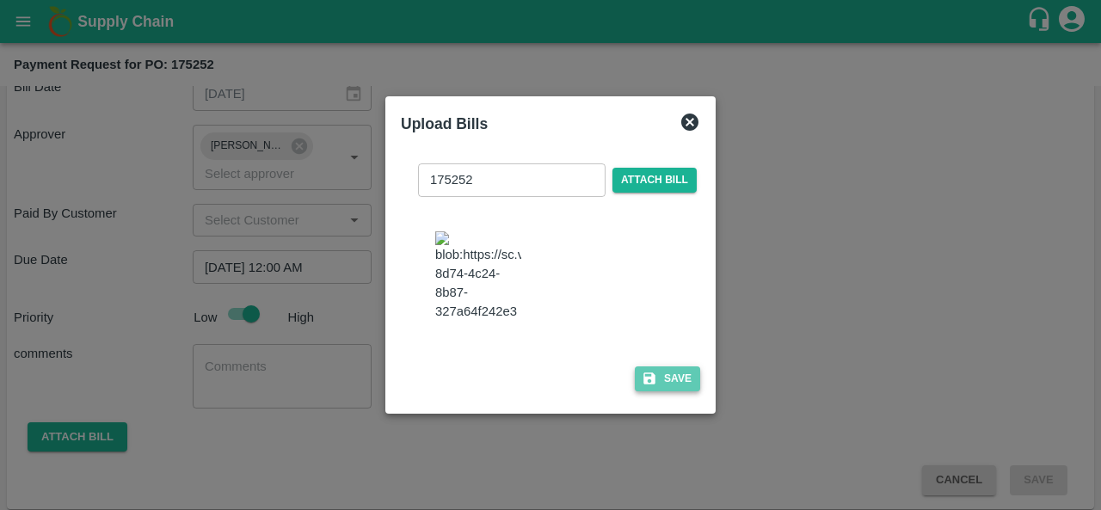
click at [669, 388] on button "Save" at bounding box center [667, 379] width 65 height 25
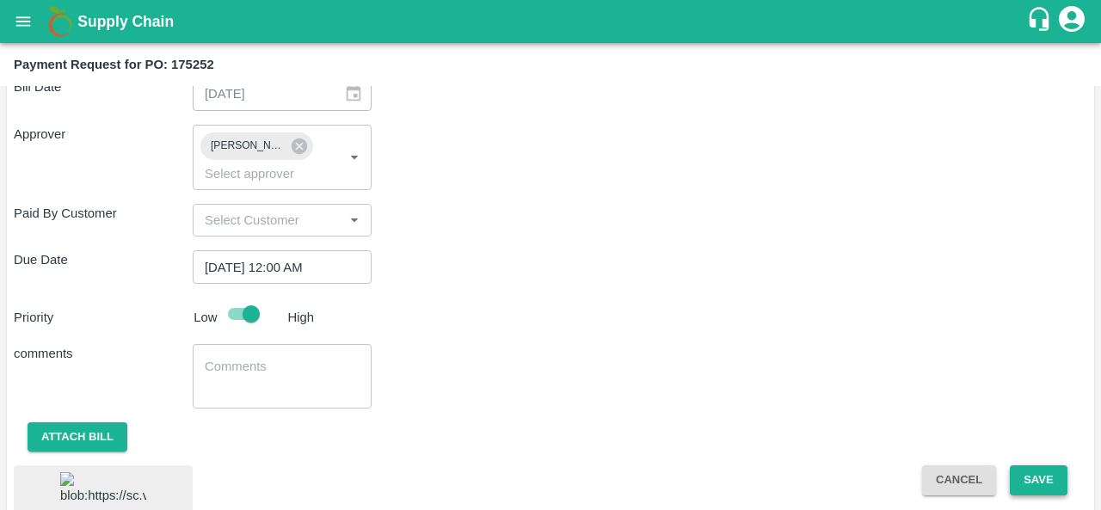
click at [1051, 467] on button "Save" at bounding box center [1038, 481] width 57 height 30
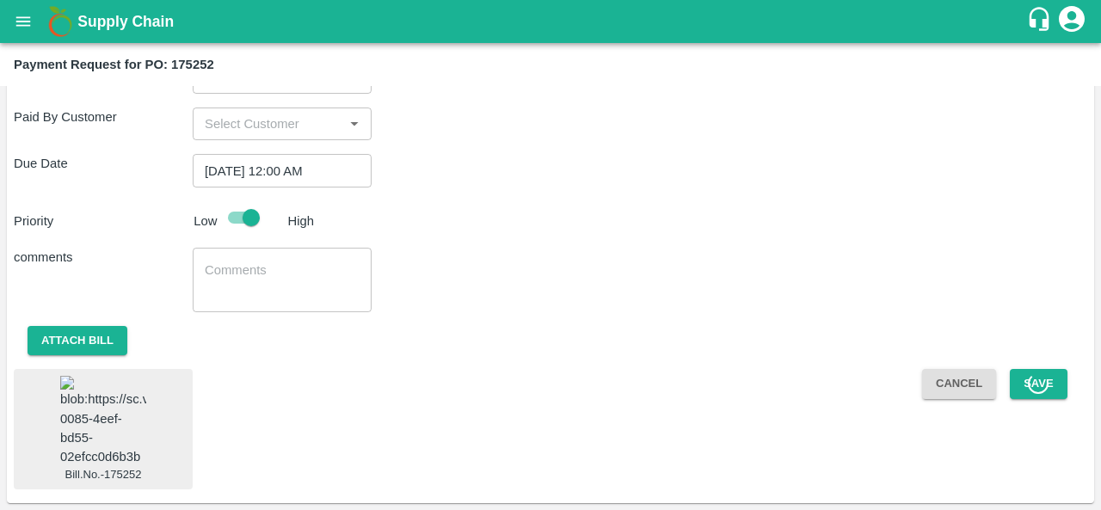
scroll to position [992, 0]
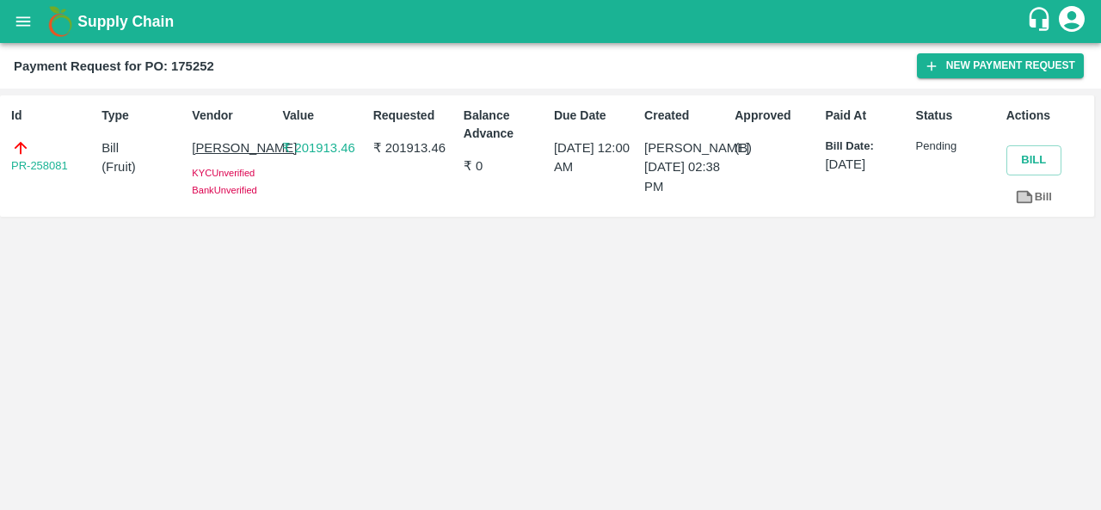
click at [15, 28] on icon "open drawer" at bounding box center [23, 21] width 19 height 19
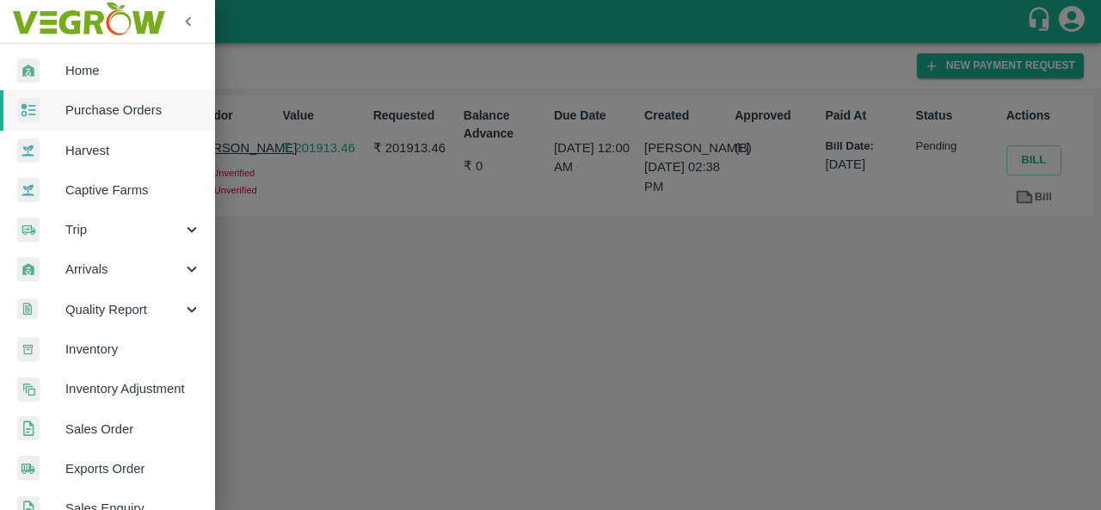
click at [337, 237] on div at bounding box center [550, 255] width 1101 height 510
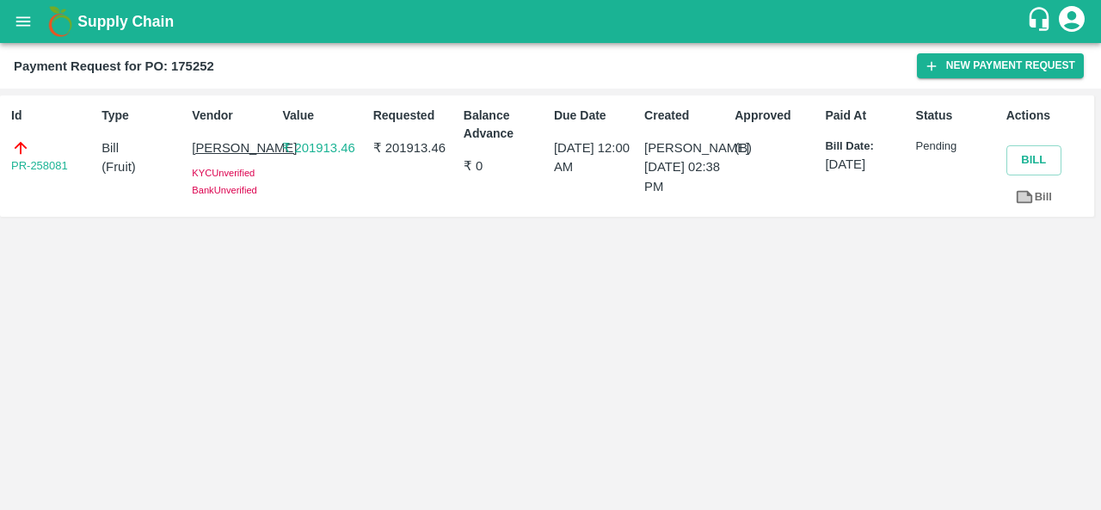
click at [234, 145] on p "KRISHNAPPA MADHUSUDHAN" at bounding box center [233, 148] width 83 height 19
click at [38, 29] on button "open drawer" at bounding box center [23, 22] width 40 height 40
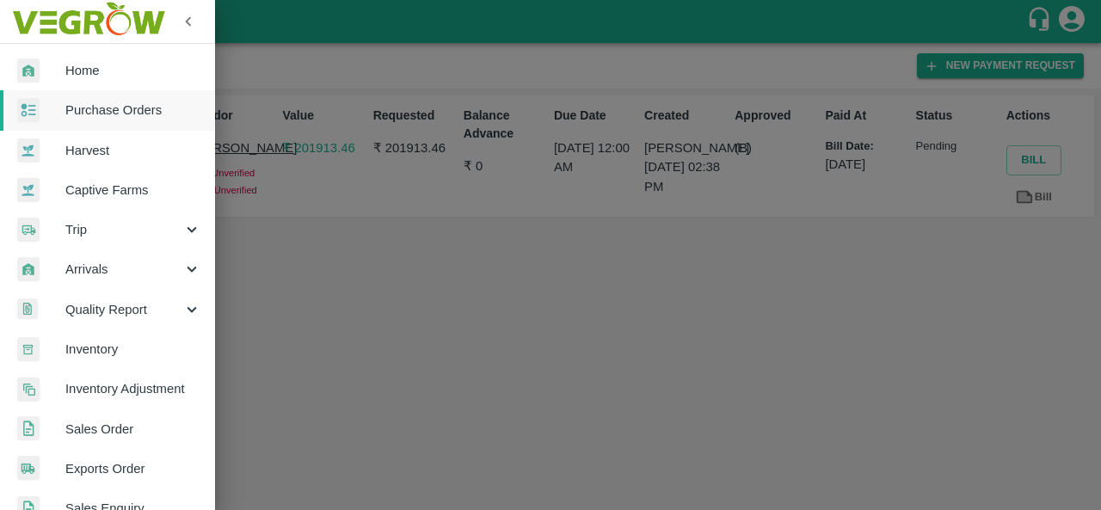
click at [137, 118] on span "Purchase Orders" at bounding box center [133, 110] width 136 height 19
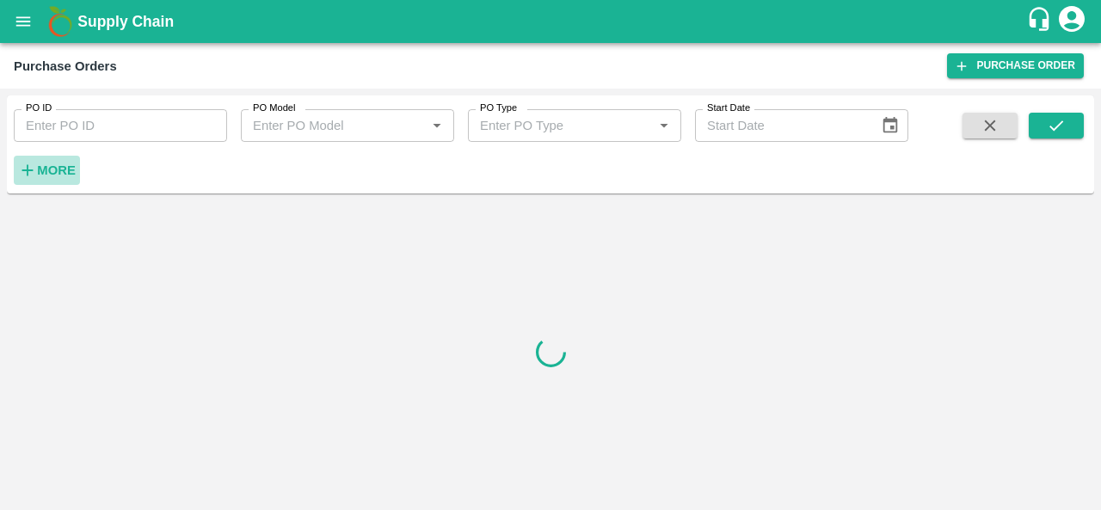
click at [44, 176] on strong "More" at bounding box center [56, 170] width 39 height 14
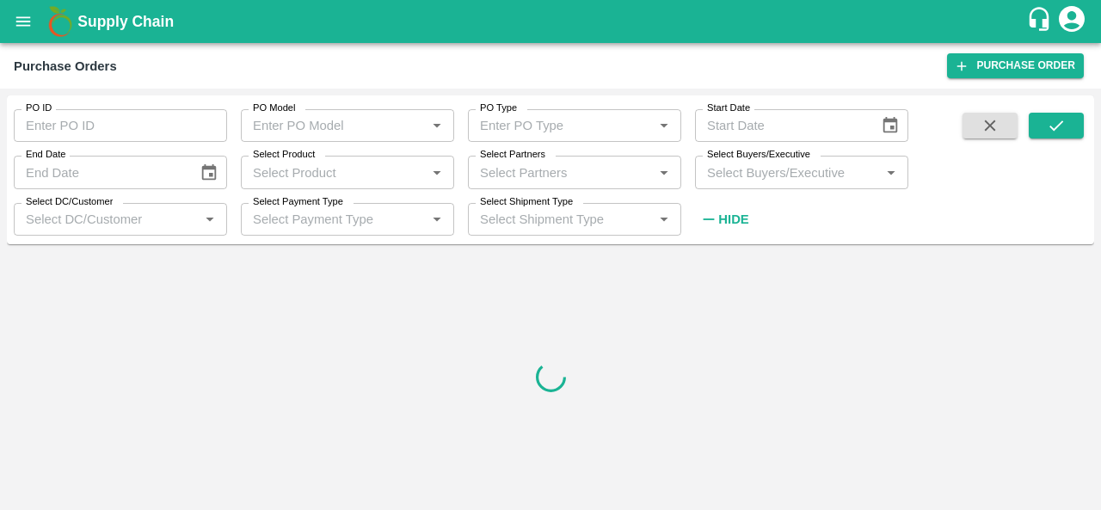
click at [802, 157] on label "Select Buyers/Executive" at bounding box center [758, 155] width 103 height 14
click at [802, 161] on input "Select Buyers/Executive" at bounding box center [787, 172] width 175 height 22
click at [805, 171] on input "Select Buyers/Executive" at bounding box center [787, 172] width 175 height 22
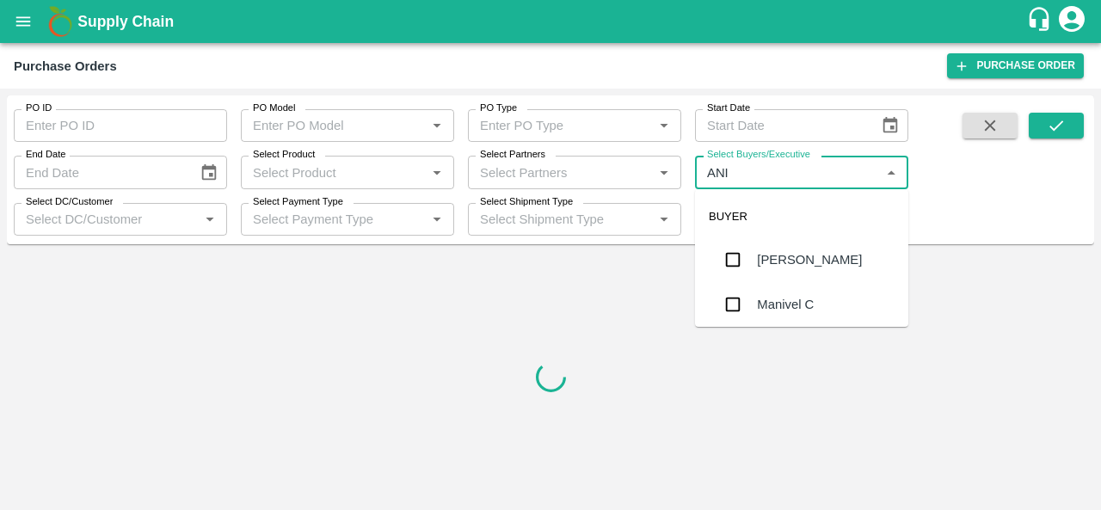
type input "ANIL"
click at [806, 261] on div "[PERSON_NAME]" at bounding box center [809, 259] width 105 height 19
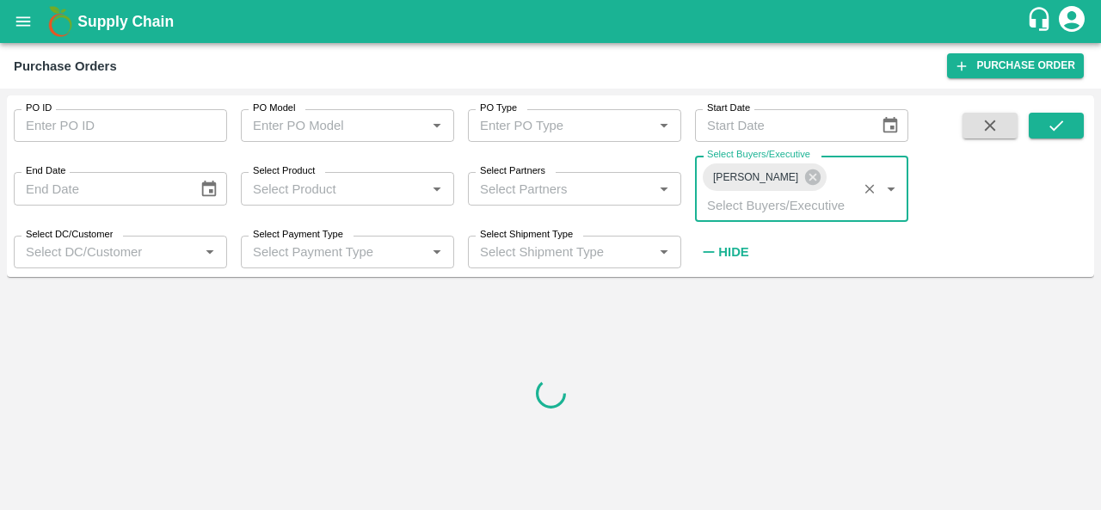
click at [1059, 149] on span at bounding box center [1056, 190] width 55 height 154
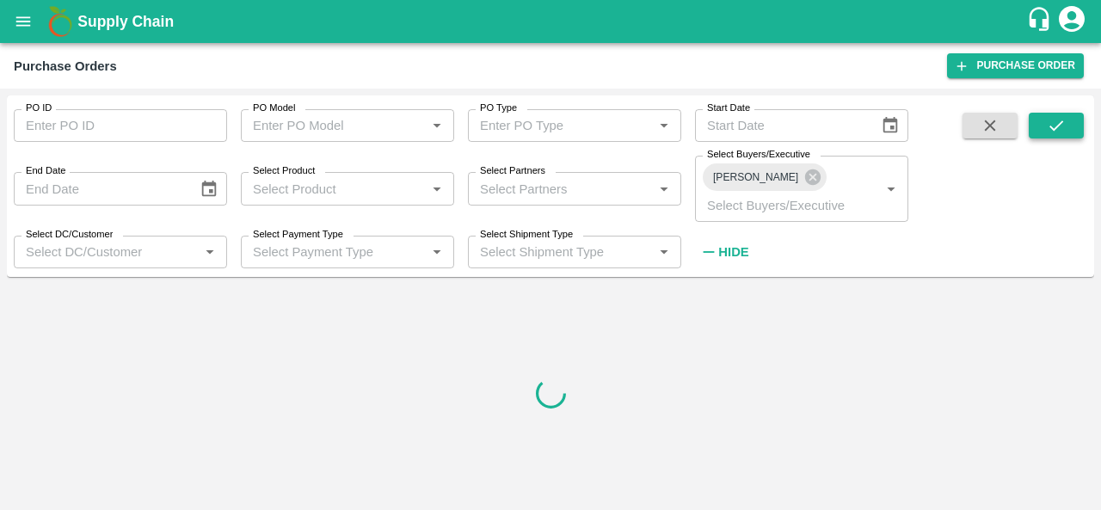
click at [1052, 135] on button "submit" at bounding box center [1056, 126] width 55 height 26
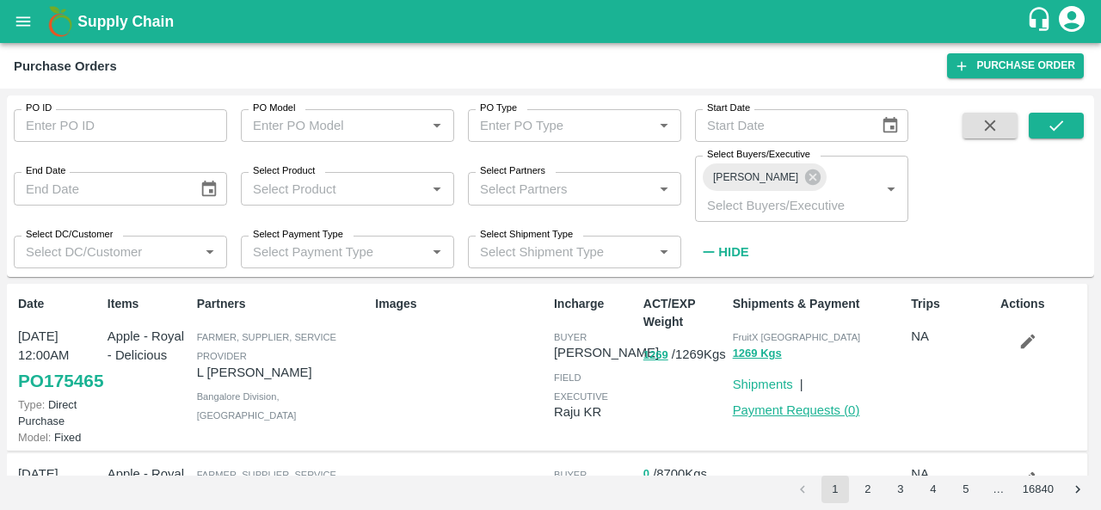
click at [778, 404] on link "Payment Requests ( 0 )" at bounding box center [796, 411] width 127 height 14
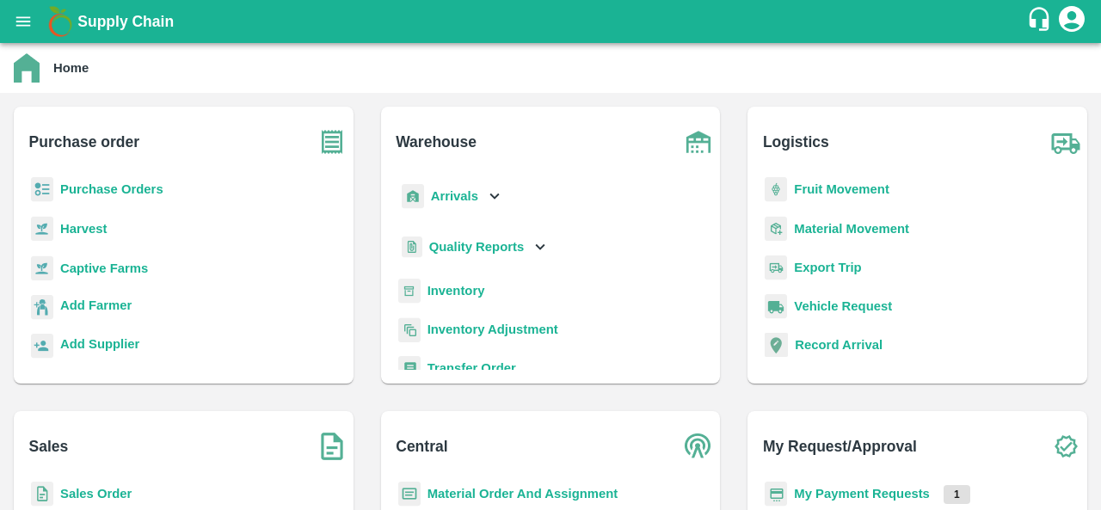
click at [468, 189] on b "Arrivals" at bounding box center [454, 196] width 47 height 14
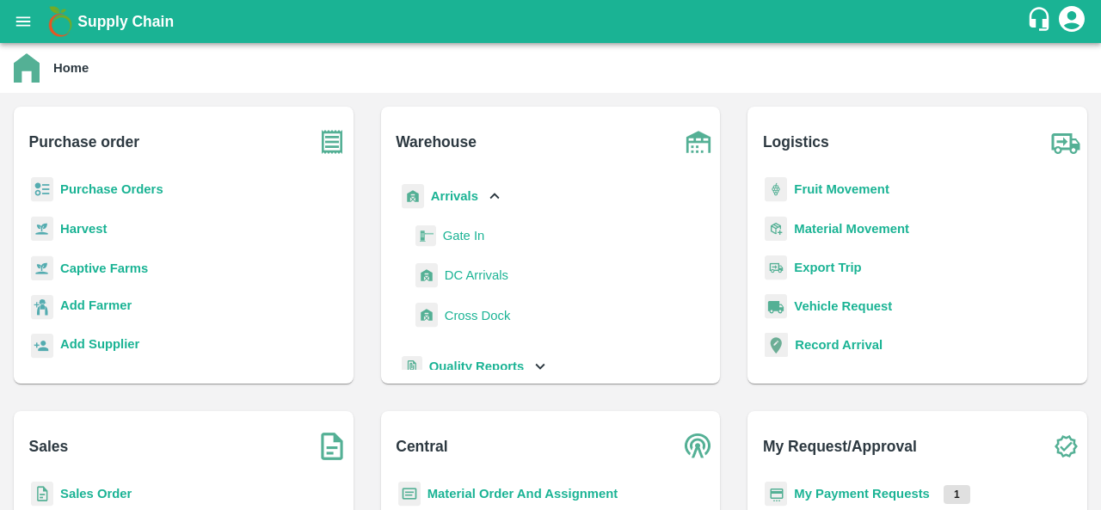
click at [490, 274] on span "DC Arrivals" at bounding box center [477, 275] width 64 height 19
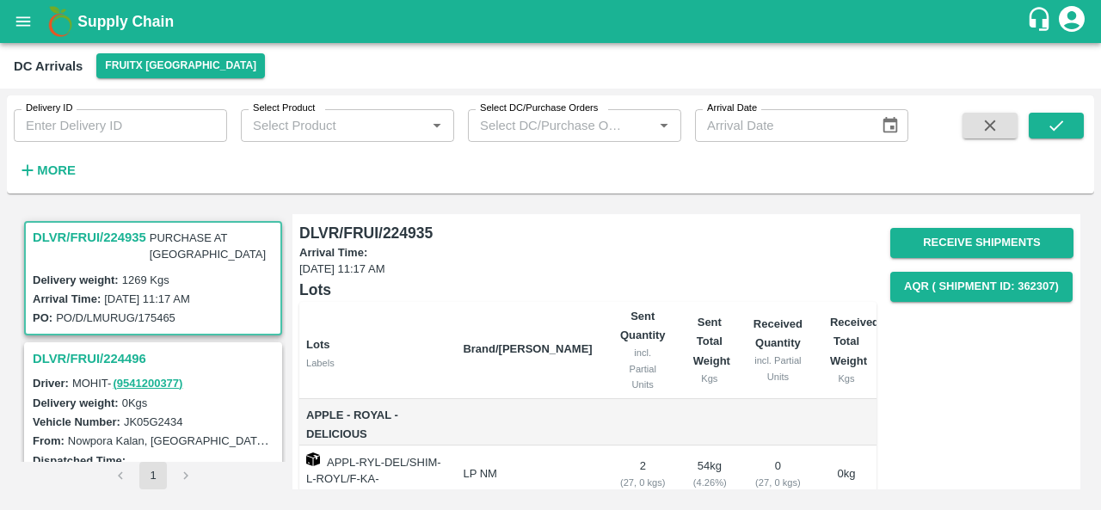
click at [106, 230] on h3 "DLVR/FRUI/224935" at bounding box center [90, 237] width 114 height 22
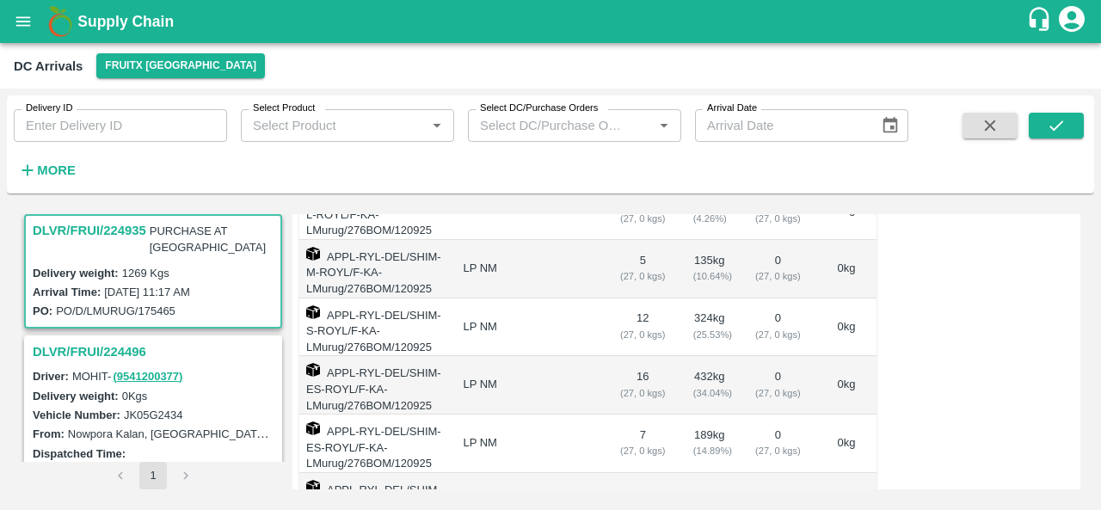
scroll to position [268, 0]
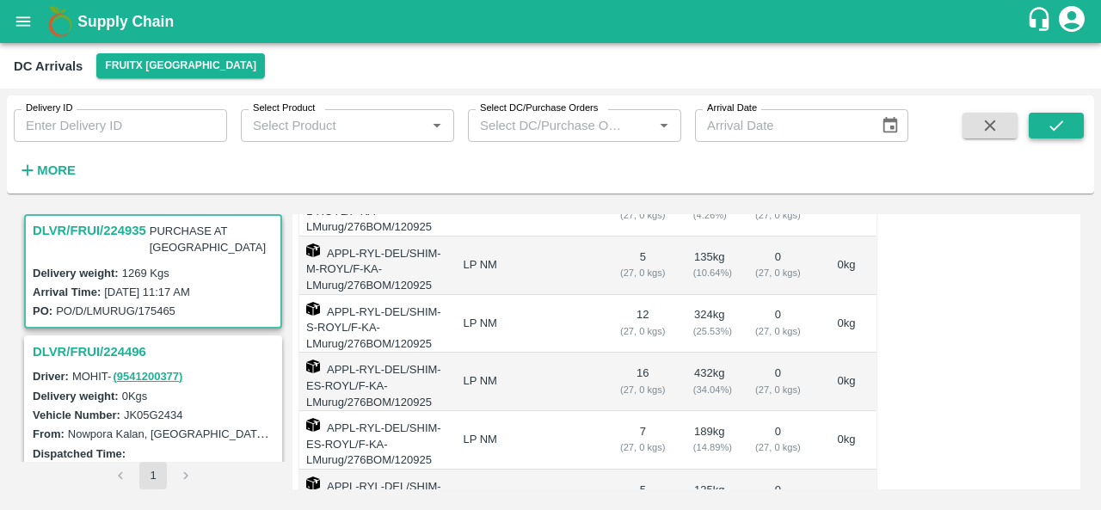
click at [1064, 128] on icon "submit" at bounding box center [1056, 125] width 19 height 19
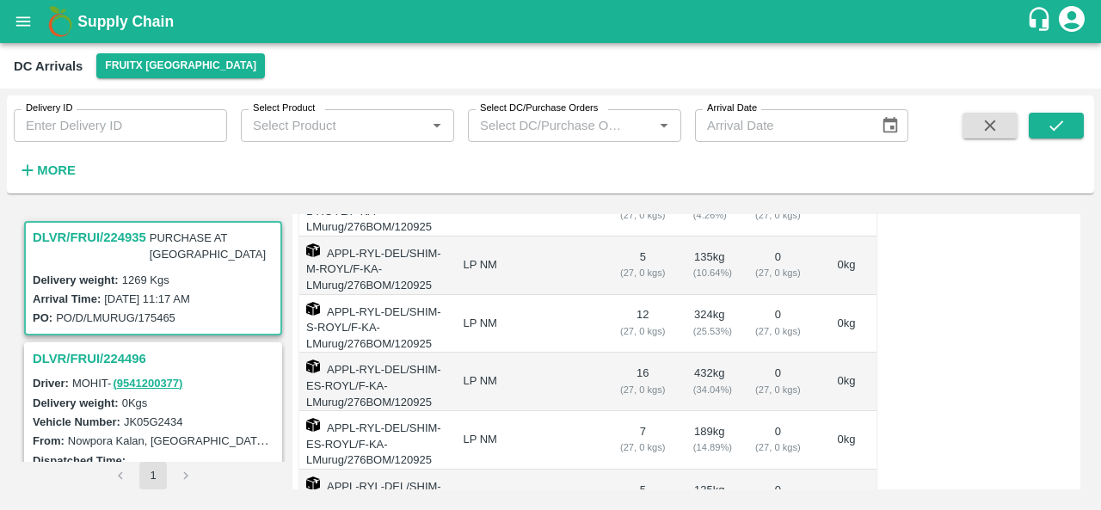
scroll to position [0, 0]
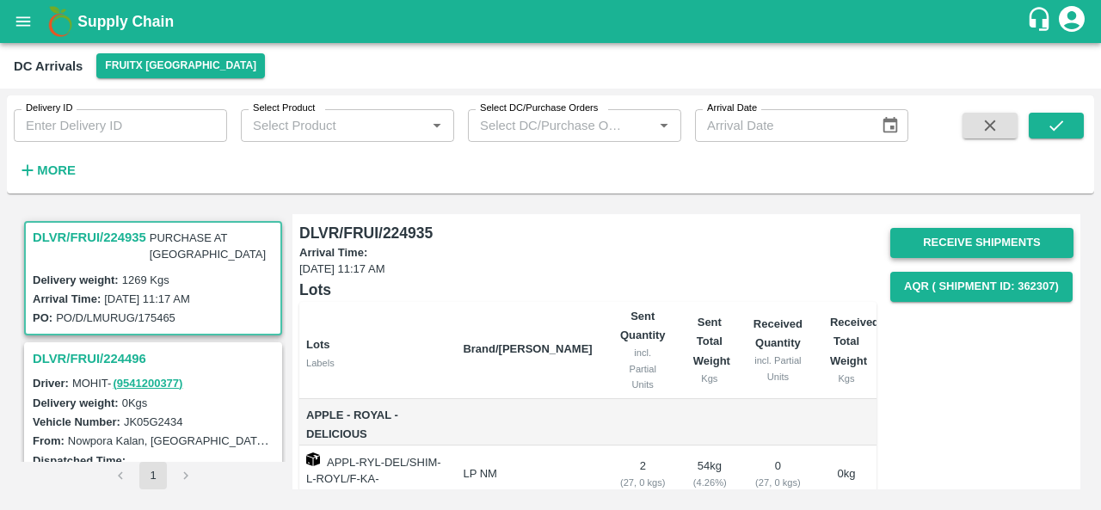
click at [997, 240] on button "Receive Shipments" at bounding box center [982, 243] width 183 height 30
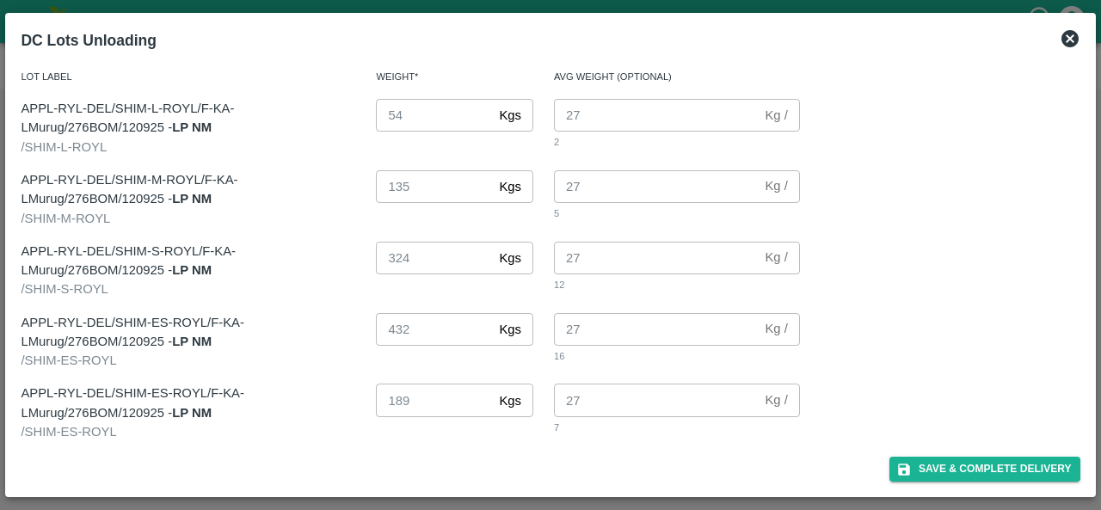
click at [1064, 44] on icon at bounding box center [1070, 38] width 17 height 17
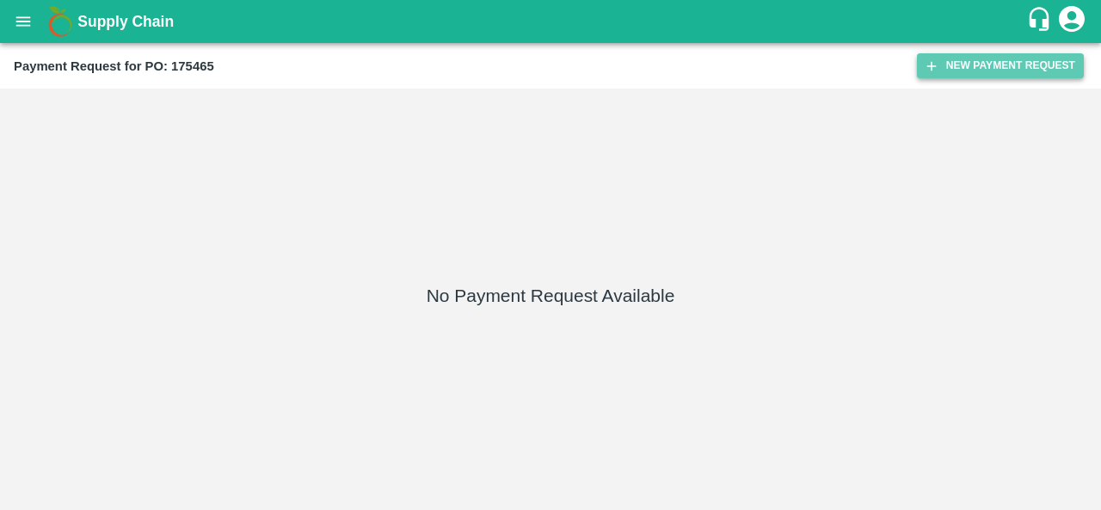
click at [984, 72] on button "New Payment Request" at bounding box center [1000, 65] width 167 height 25
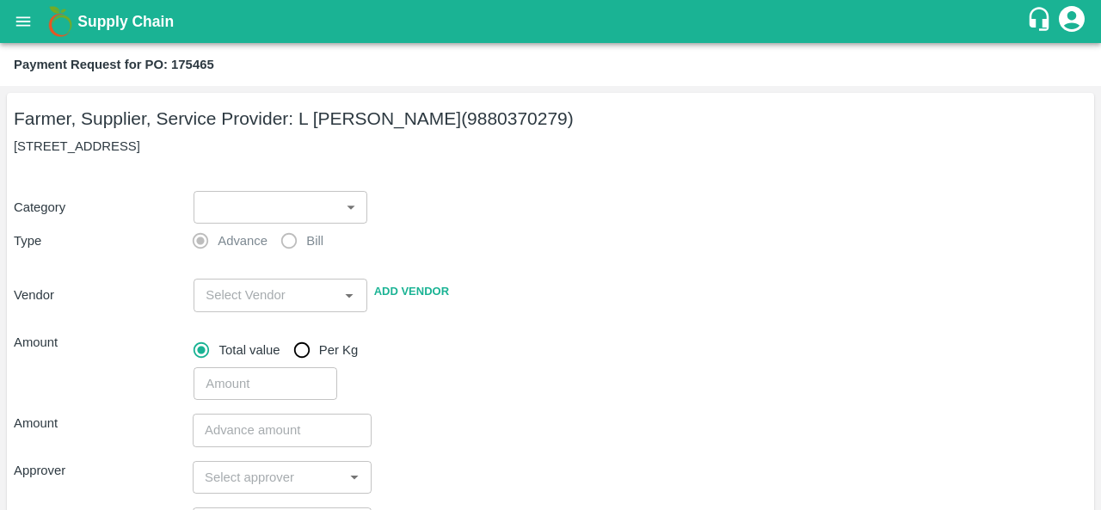
click at [272, 225] on label "Bill" at bounding box center [298, 241] width 52 height 34
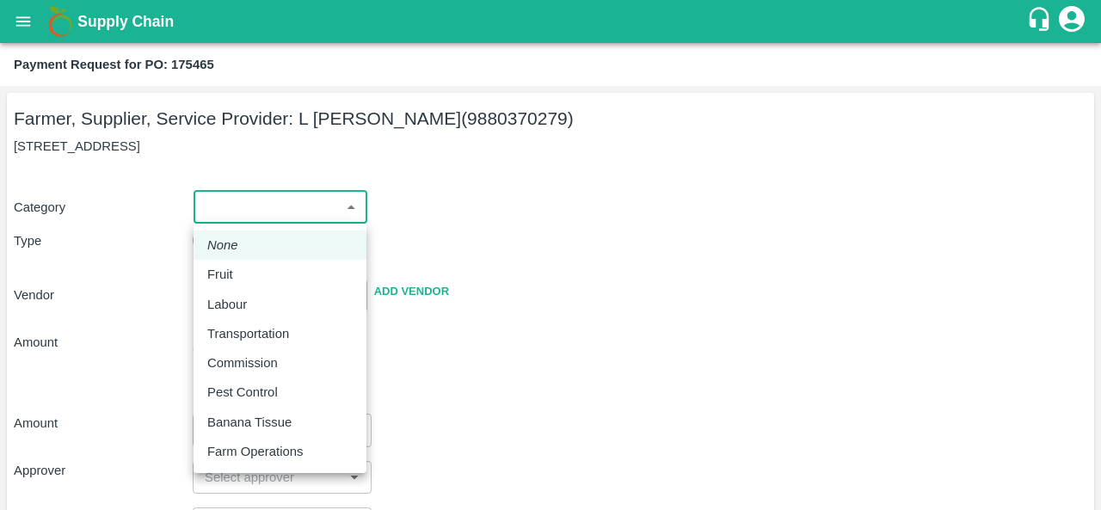
click at [285, 209] on body "Supply Chain Payment Request for PO: 175465 Farmer, Supplier, Service Provider:…" at bounding box center [550, 255] width 1101 height 510
click at [234, 266] on div "Fruit" at bounding box center [224, 274] width 34 height 19
type input "1"
type input "L [PERSON_NAME] - 9880370279(Farmer, Supplier, Service Provider)"
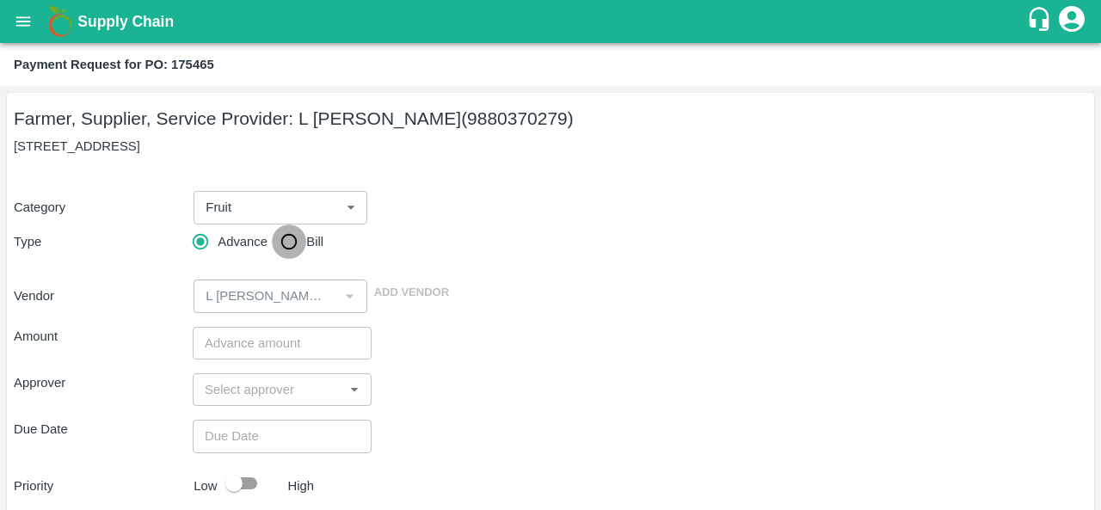
click at [288, 240] on input "Bill" at bounding box center [289, 242] width 34 height 34
radio input "true"
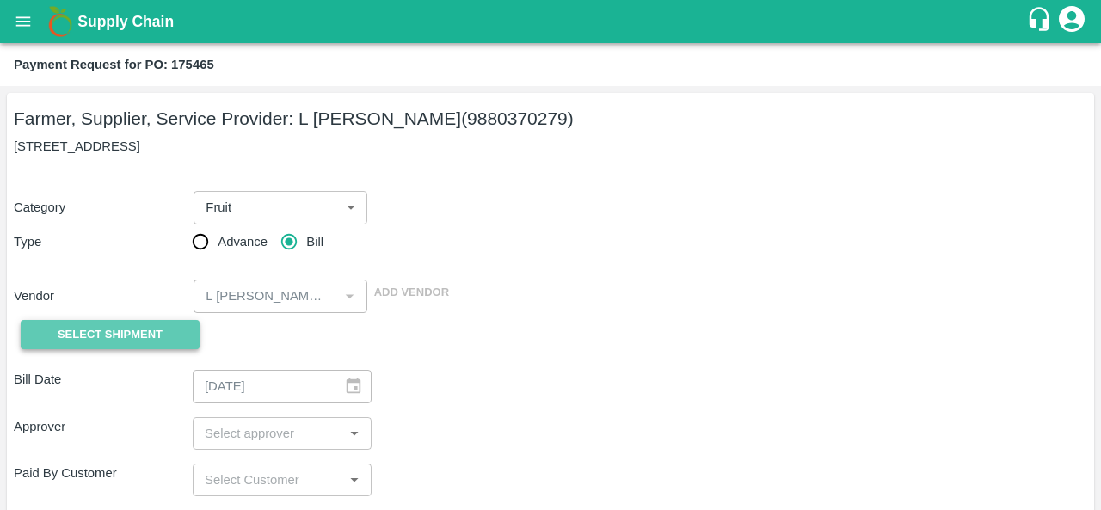
click at [145, 342] on span "Select Shipment" at bounding box center [110, 335] width 105 height 20
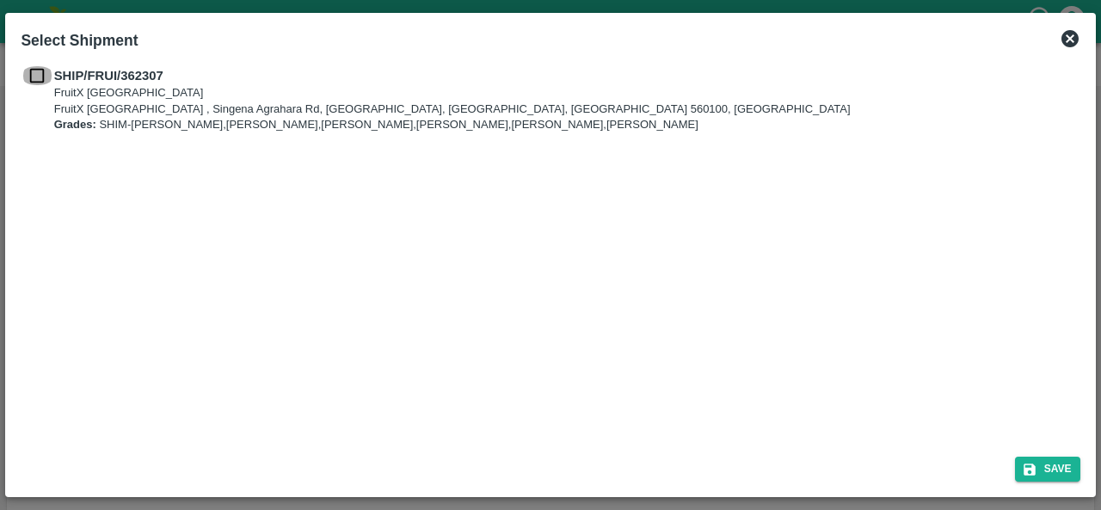
click at [40, 72] on input "checkbox" at bounding box center [37, 75] width 33 height 19
checkbox input "true"
click at [1051, 475] on button "Save" at bounding box center [1047, 469] width 65 height 25
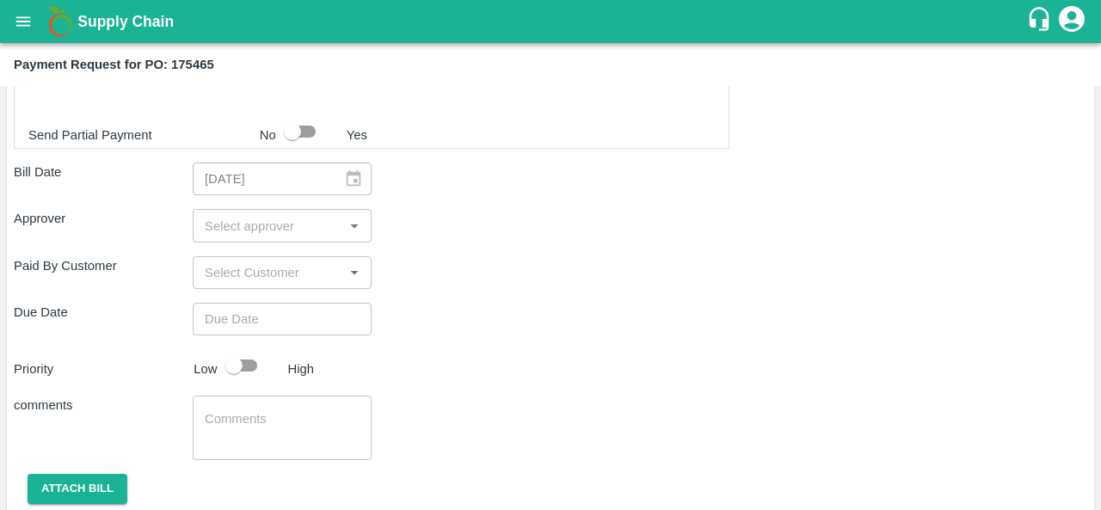
scroll to position [691, 0]
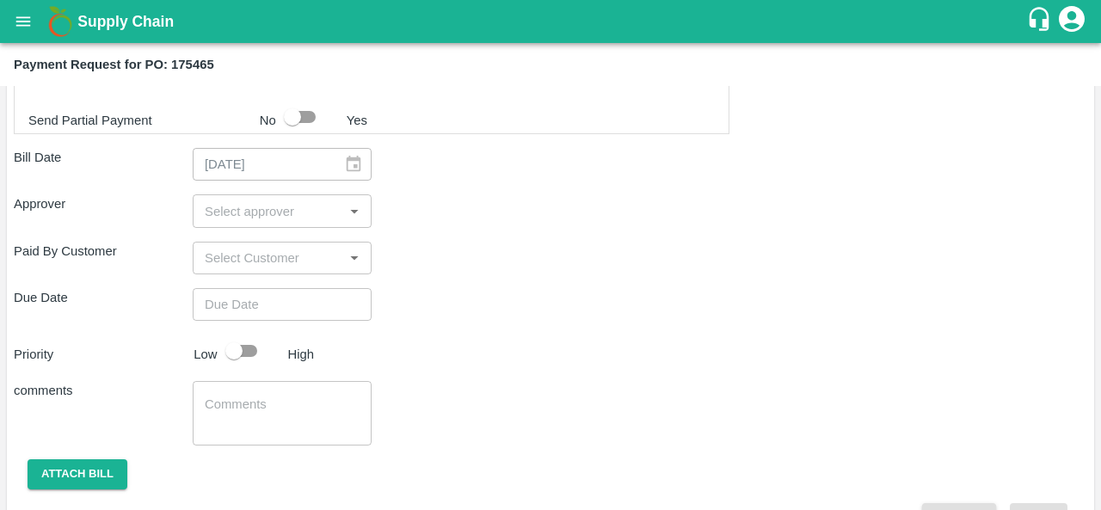
click at [244, 207] on input "input" at bounding box center [268, 211] width 140 height 22
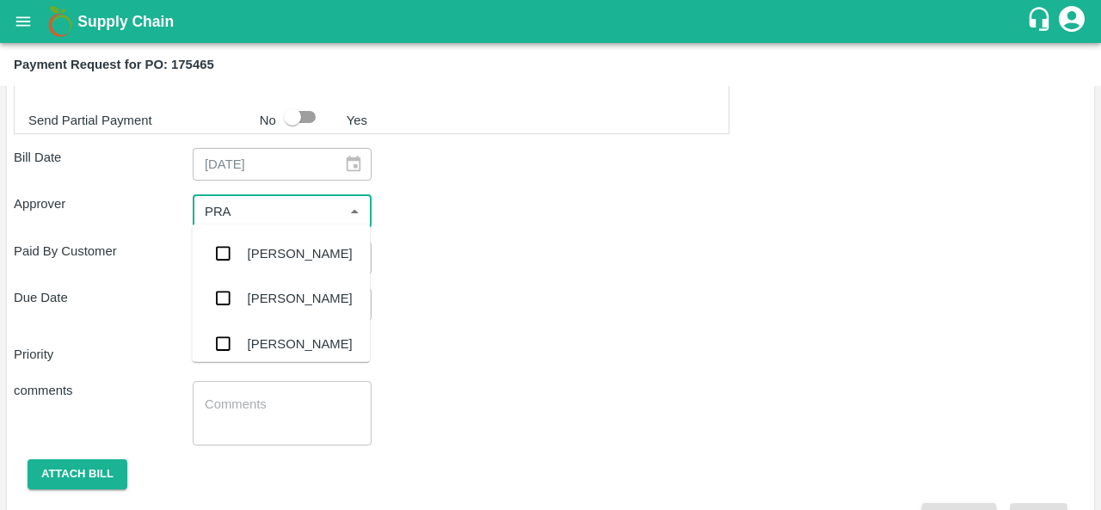
type input "PRAV"
click at [261, 256] on div "[PERSON_NAME]" at bounding box center [300, 253] width 105 height 19
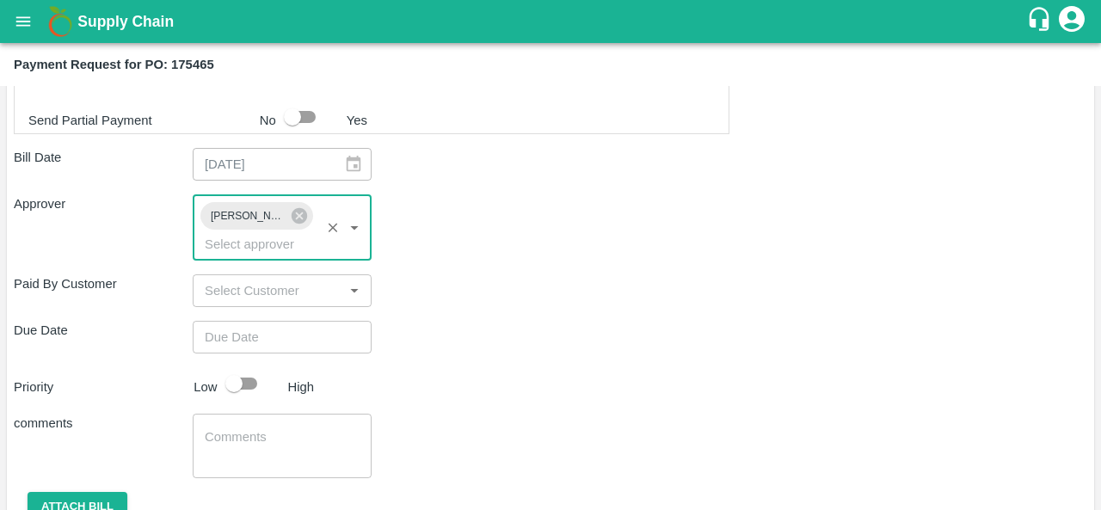
click at [258, 336] on input "Choose date" at bounding box center [276, 337] width 167 height 33
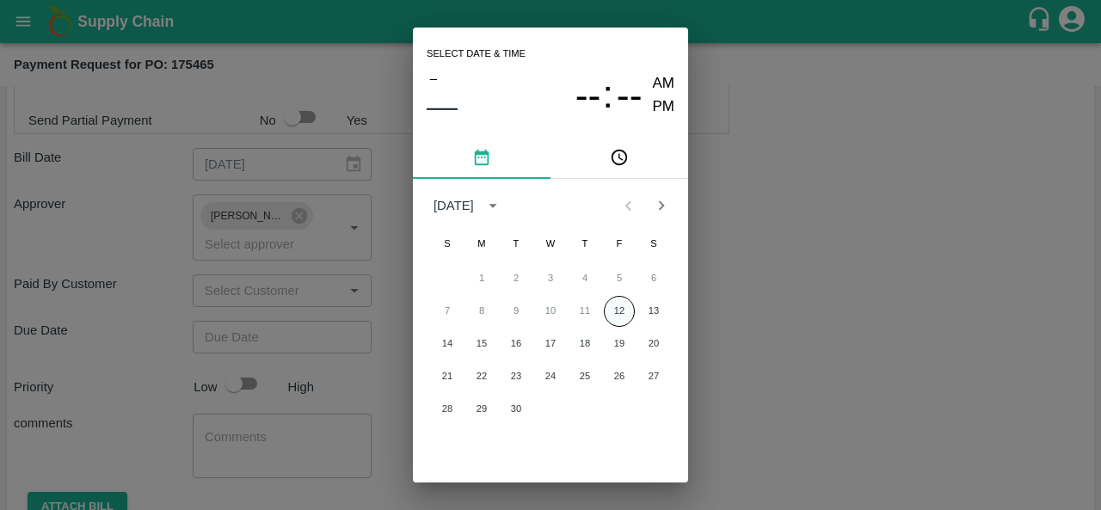
click at [621, 302] on button "12" at bounding box center [619, 311] width 31 height 31
type input "[DATE] 12:00 AM"
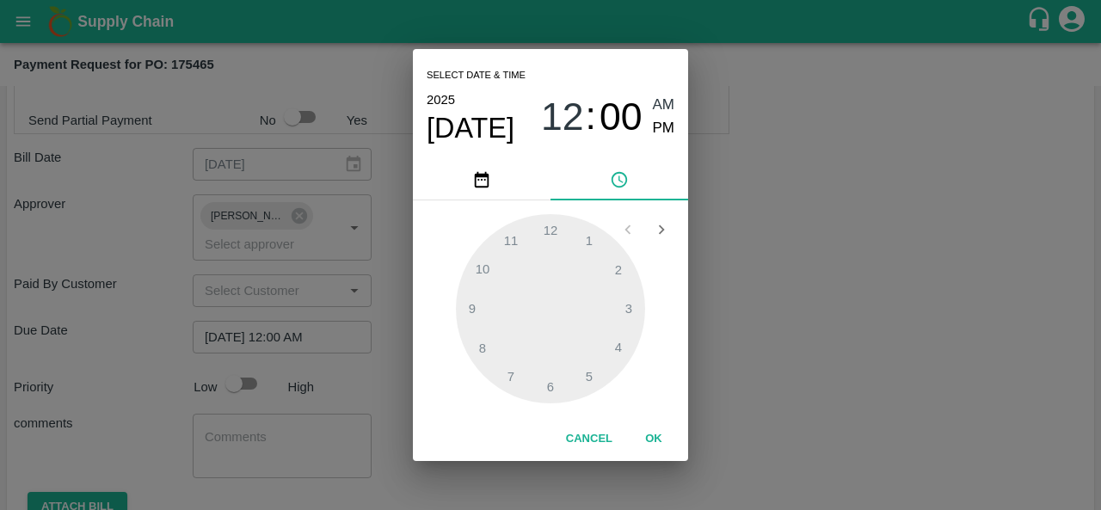
click at [768, 311] on div "Select date & time 2025 Sep 12 12 : 00 AM PM 1 2 3 4 5 6 7 8 9 10 11 12 Cancel …" at bounding box center [550, 255] width 1101 height 510
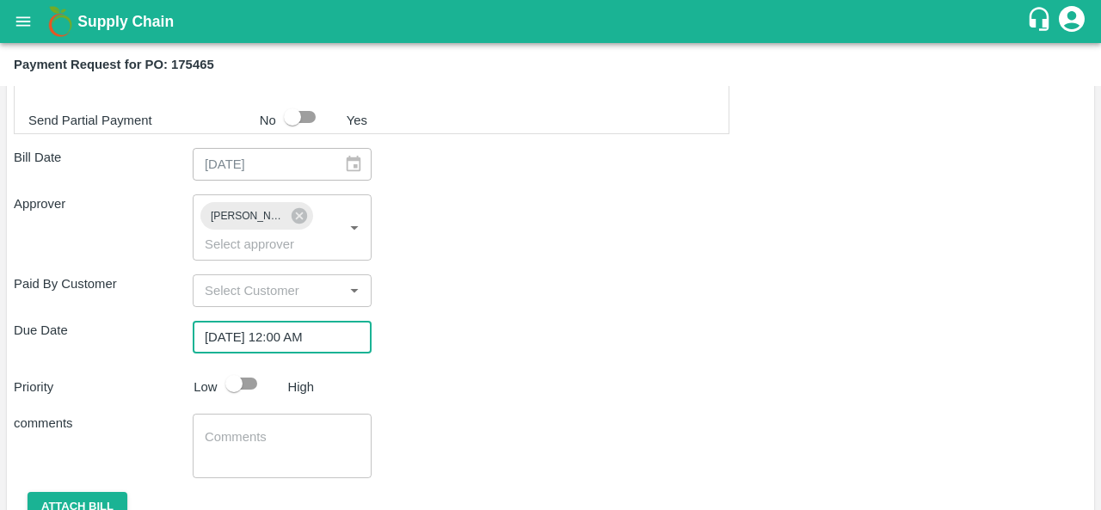
scroll to position [764, 0]
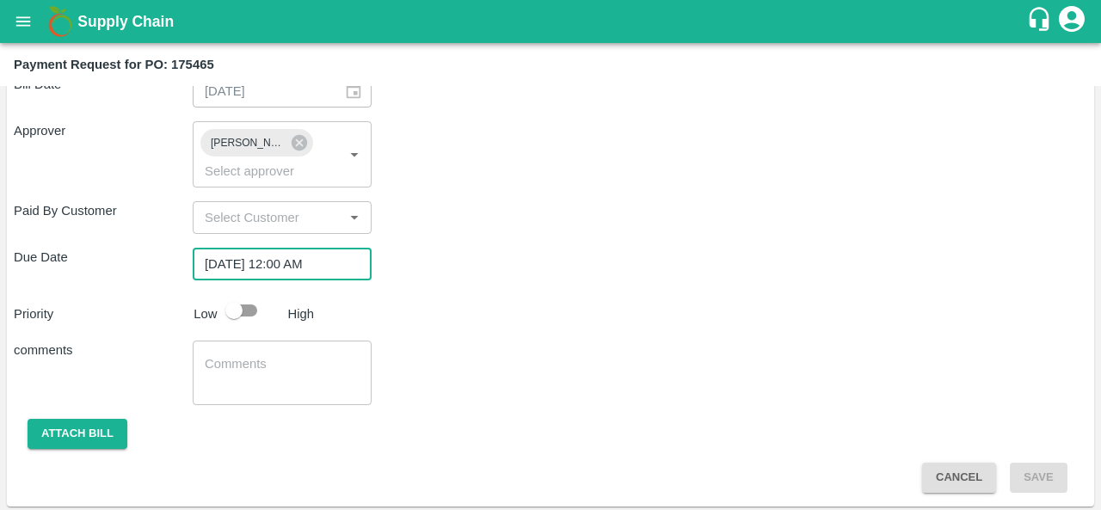
click at [240, 305] on input "checkbox" at bounding box center [234, 310] width 98 height 33
checkbox input "true"
click at [70, 426] on button "Attach bill" at bounding box center [78, 434] width 100 height 30
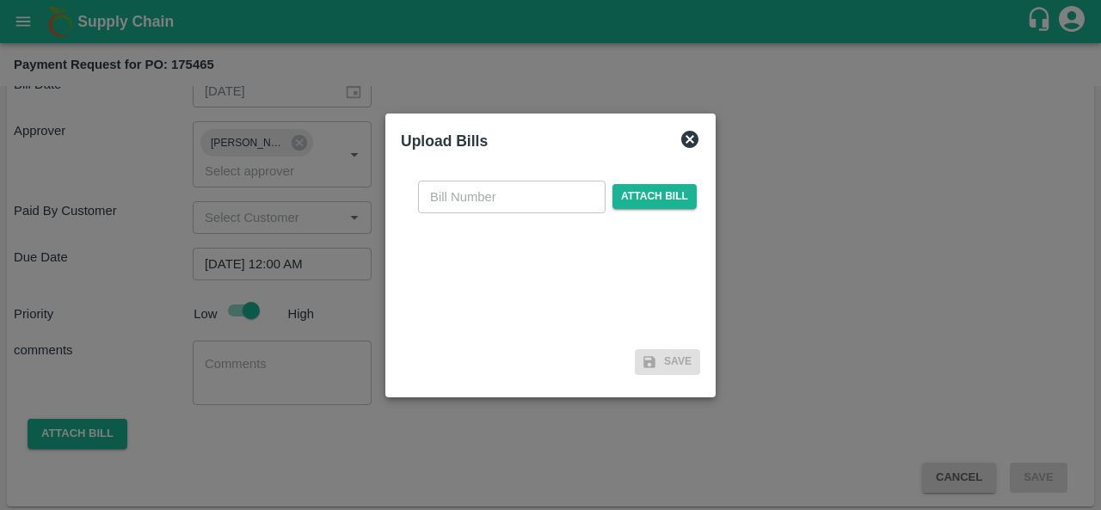
click at [481, 196] on input "text" at bounding box center [512, 197] width 188 height 33
type input "175465"
click at [660, 200] on span "Attach bill" at bounding box center [655, 196] width 84 height 25
click at [0, 0] on input "Attach bill" at bounding box center [0, 0] width 0 height 0
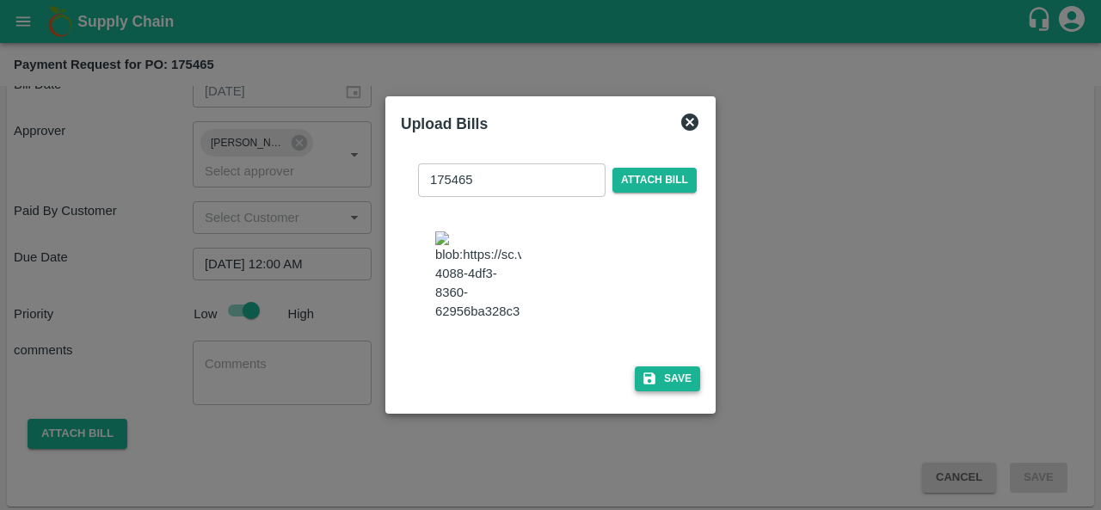
click at [657, 383] on button "Save" at bounding box center [667, 379] width 65 height 25
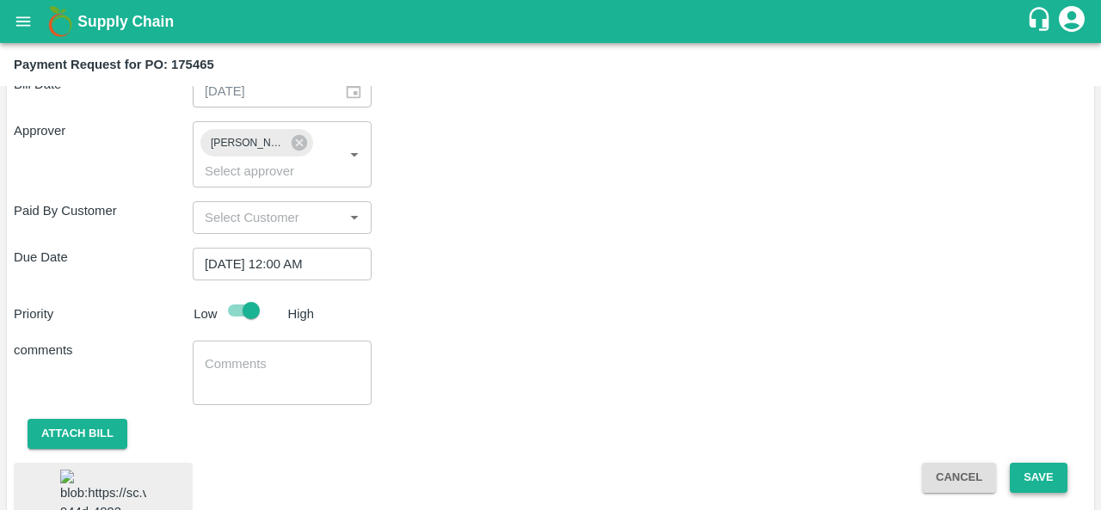
click at [1041, 479] on button "Save" at bounding box center [1038, 478] width 57 height 30
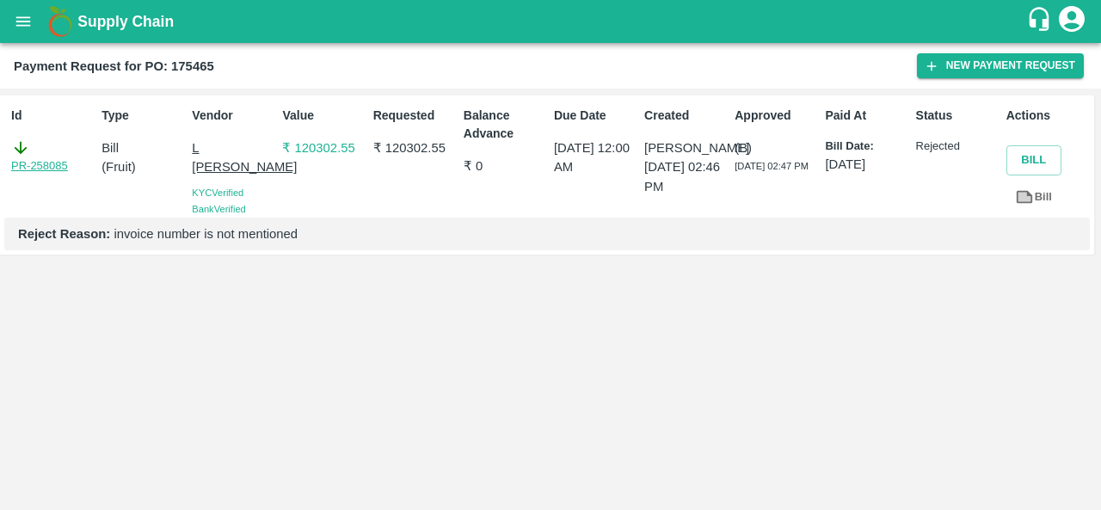
click at [46, 168] on link "PR-258085" at bounding box center [39, 165] width 57 height 17
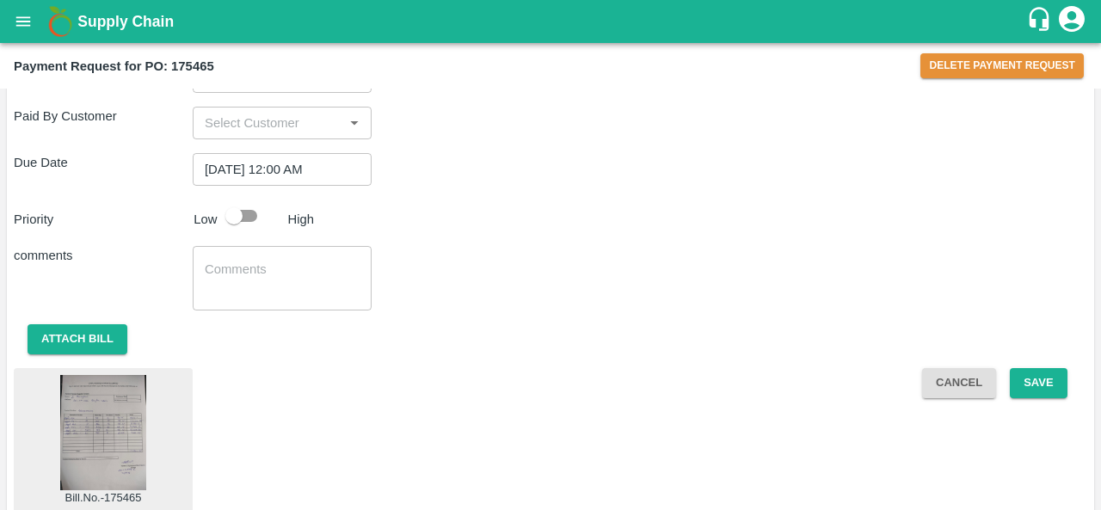
scroll to position [881, 0]
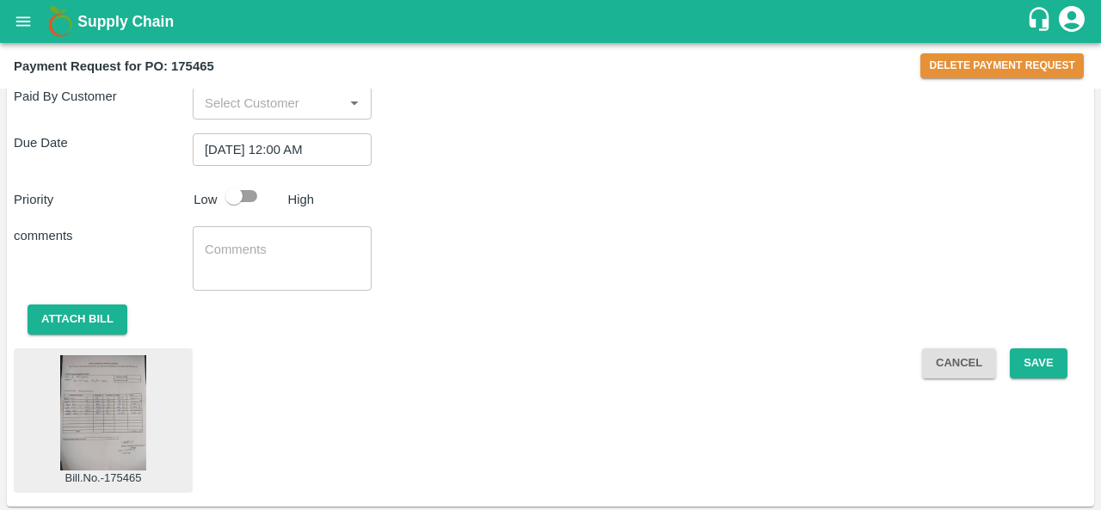
click at [136, 409] on img at bounding box center [103, 412] width 86 height 114
click at [99, 318] on button "Attach bill" at bounding box center [78, 320] width 100 height 30
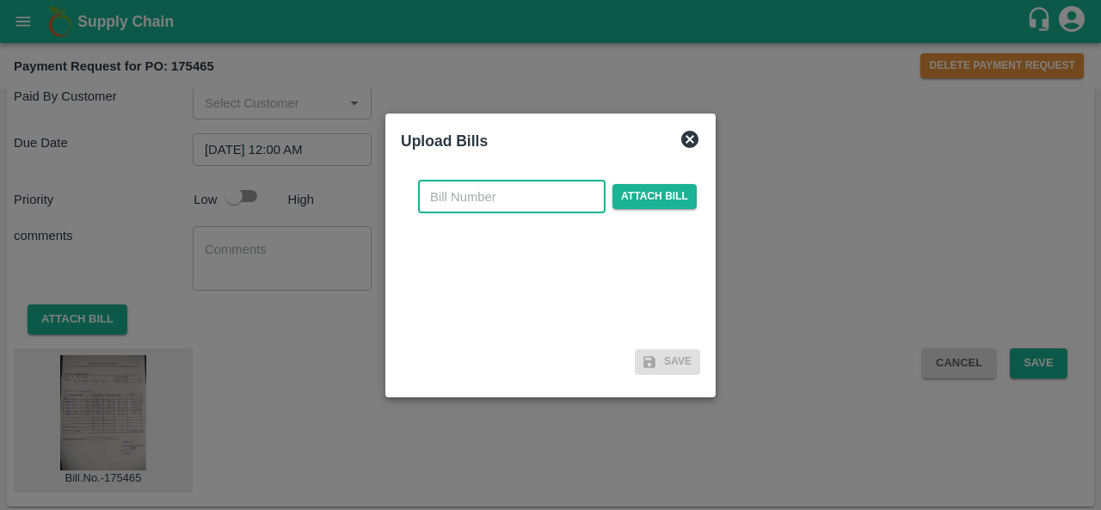
click at [492, 209] on input "text" at bounding box center [512, 197] width 188 height 33
type input "175465"
click at [644, 198] on span "Attach bill" at bounding box center [655, 196] width 84 height 25
click at [0, 0] on input "Attach bill" at bounding box center [0, 0] width 0 height 0
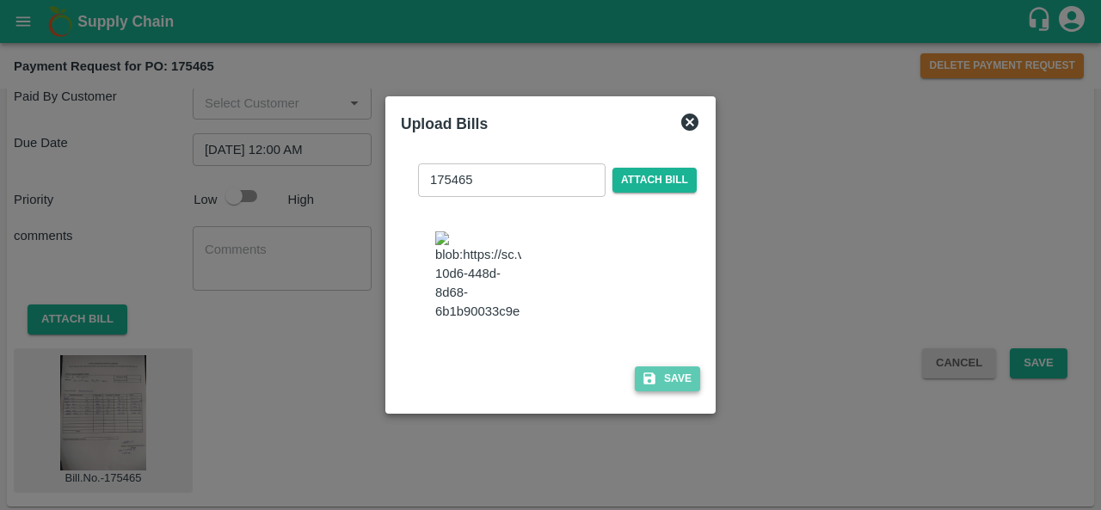
click at [666, 392] on button "Save" at bounding box center [667, 379] width 65 height 25
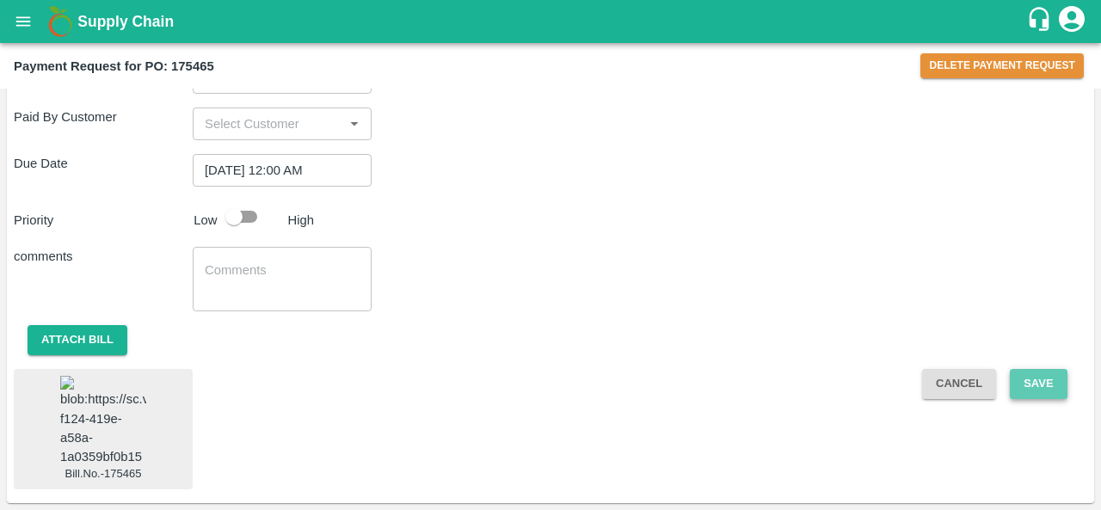
click at [1051, 369] on button "Save" at bounding box center [1038, 384] width 57 height 30
